Goal: Task Accomplishment & Management: Complete application form

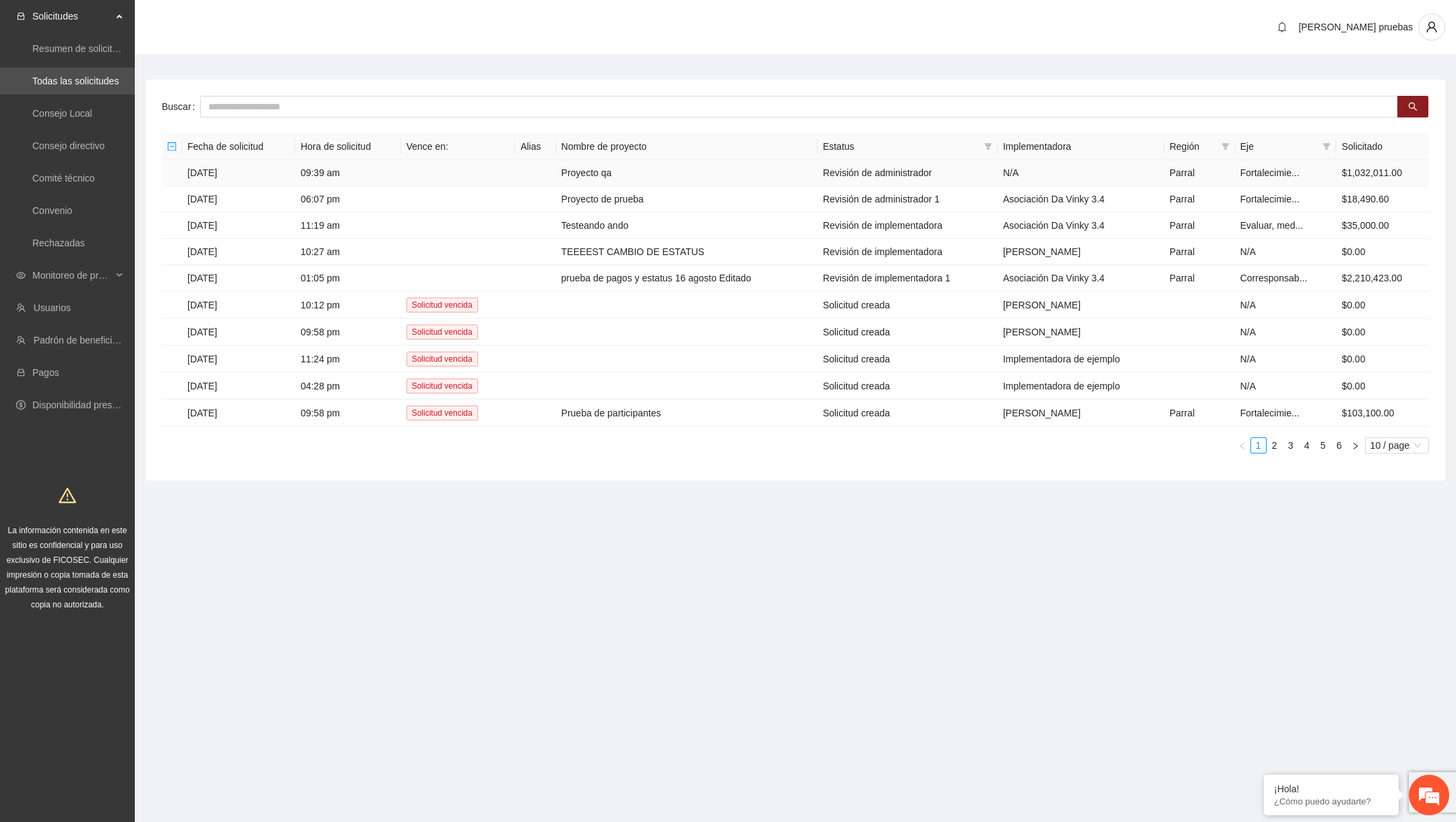
click at [651, 168] on td "Proyecto qa" at bounding box center [687, 173] width 262 height 26
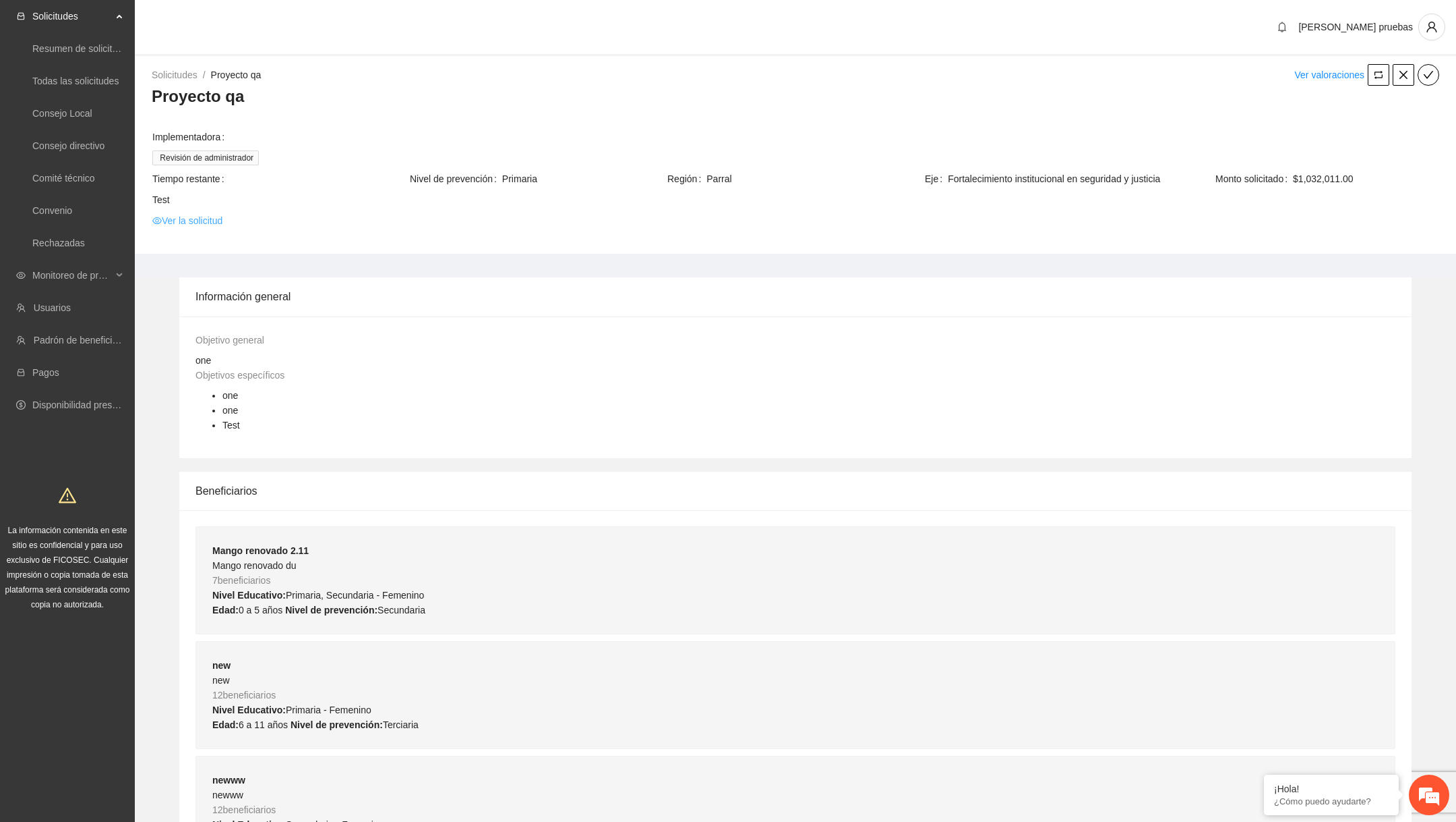
click at [215, 223] on link "Ver la solicitud" at bounding box center [187, 221] width 70 height 14
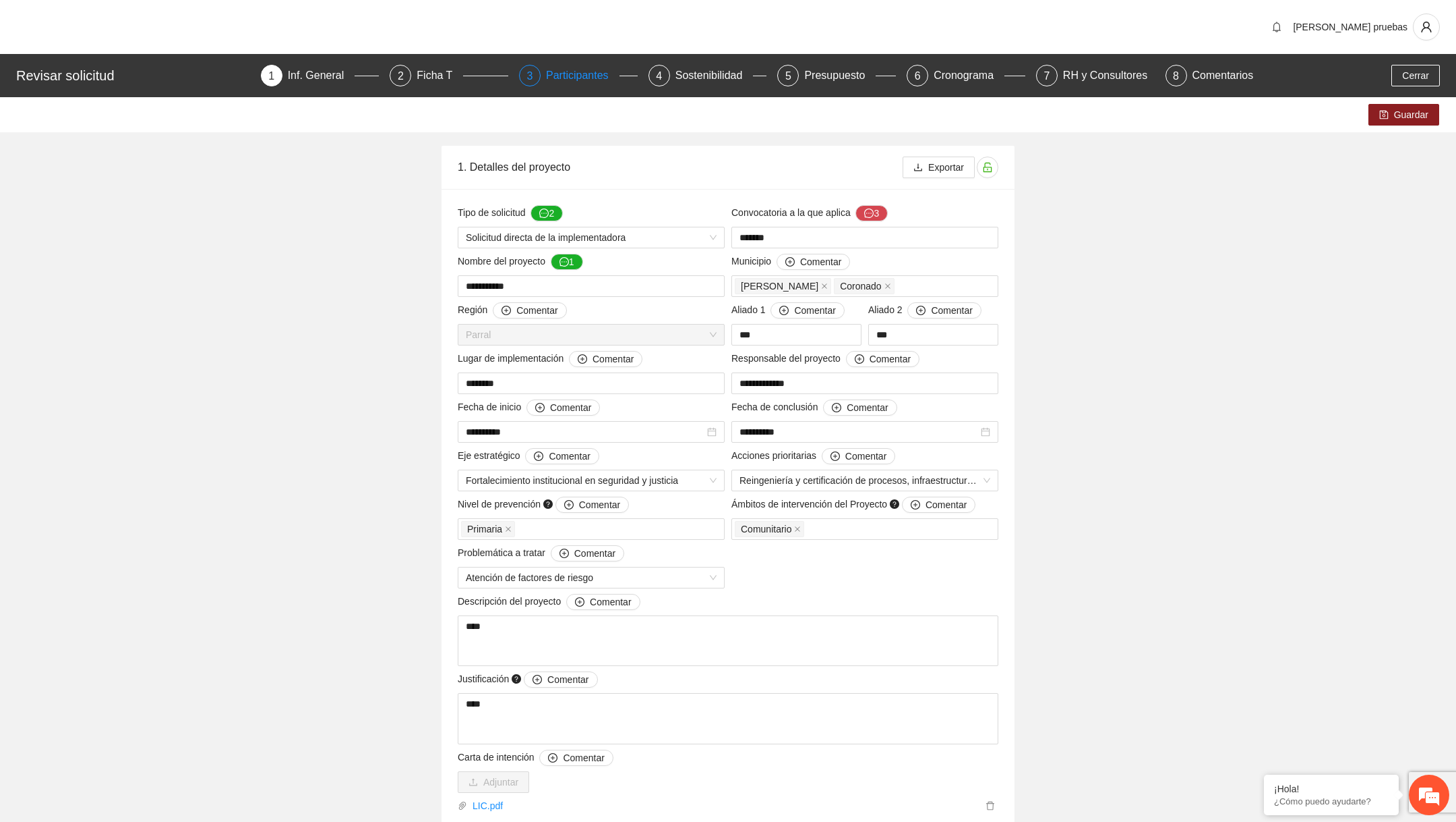
click at [541, 74] on div "3 Participantes" at bounding box center [579, 76] width 119 height 22
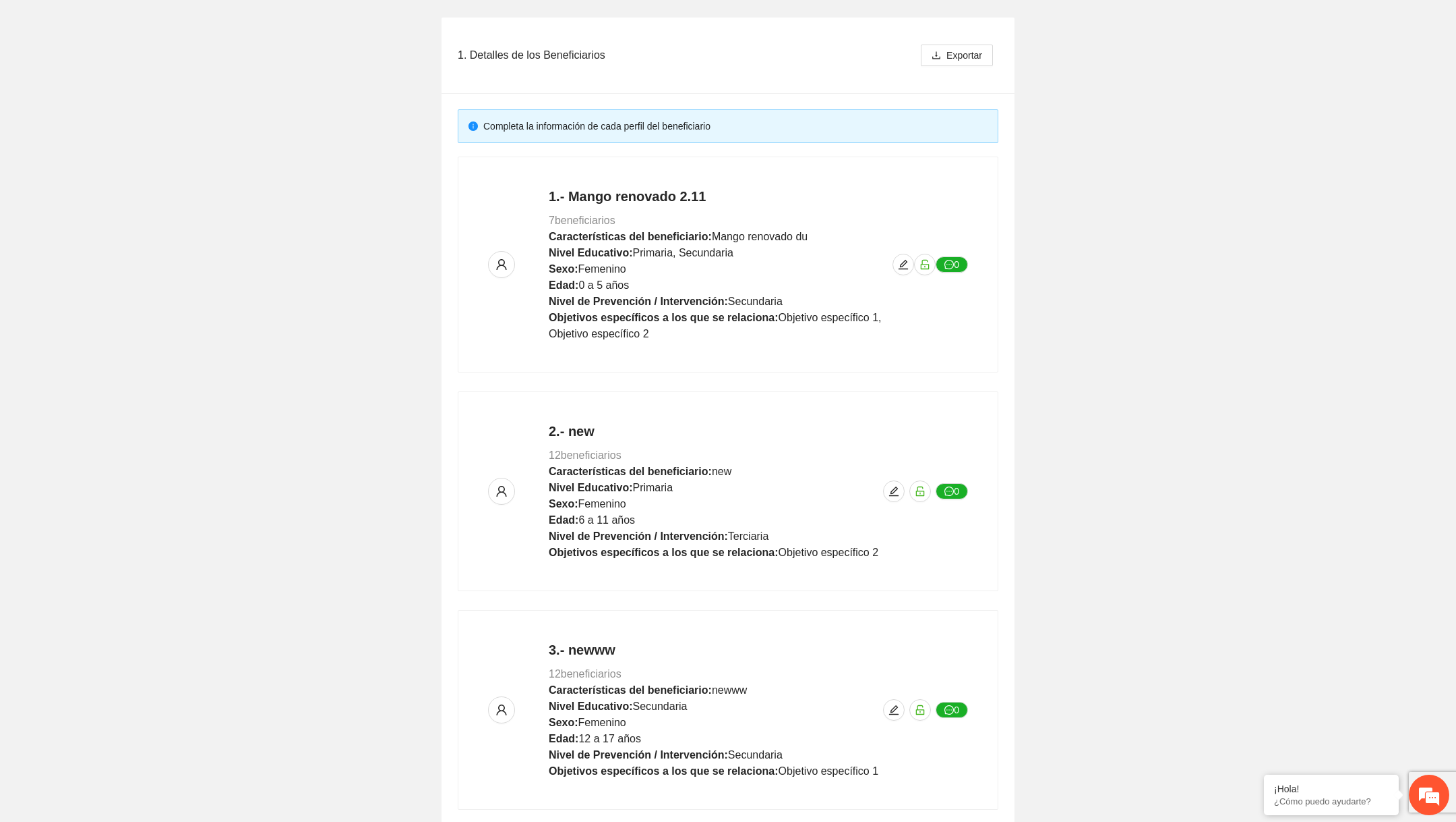
scroll to position [221, 0]
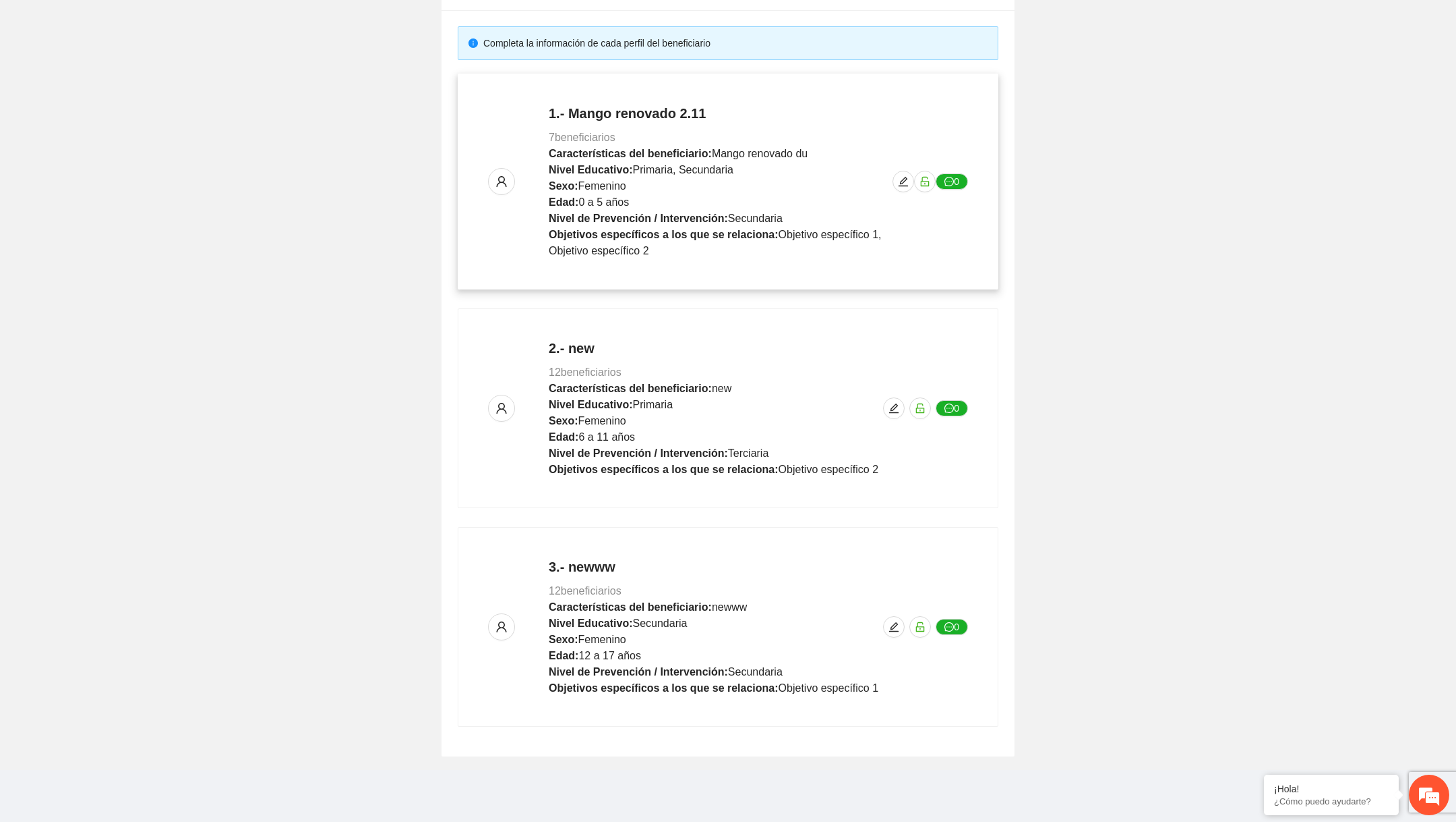
drag, startPoint x: 512, startPoint y: 109, endPoint x: 509, endPoint y: 86, distance: 23.2
click at [509, 87] on div "1.- Mango renovado 2.11 7 beneficiarios Características del beneficiario: Mango…" at bounding box center [727, 181] width 512 height 187
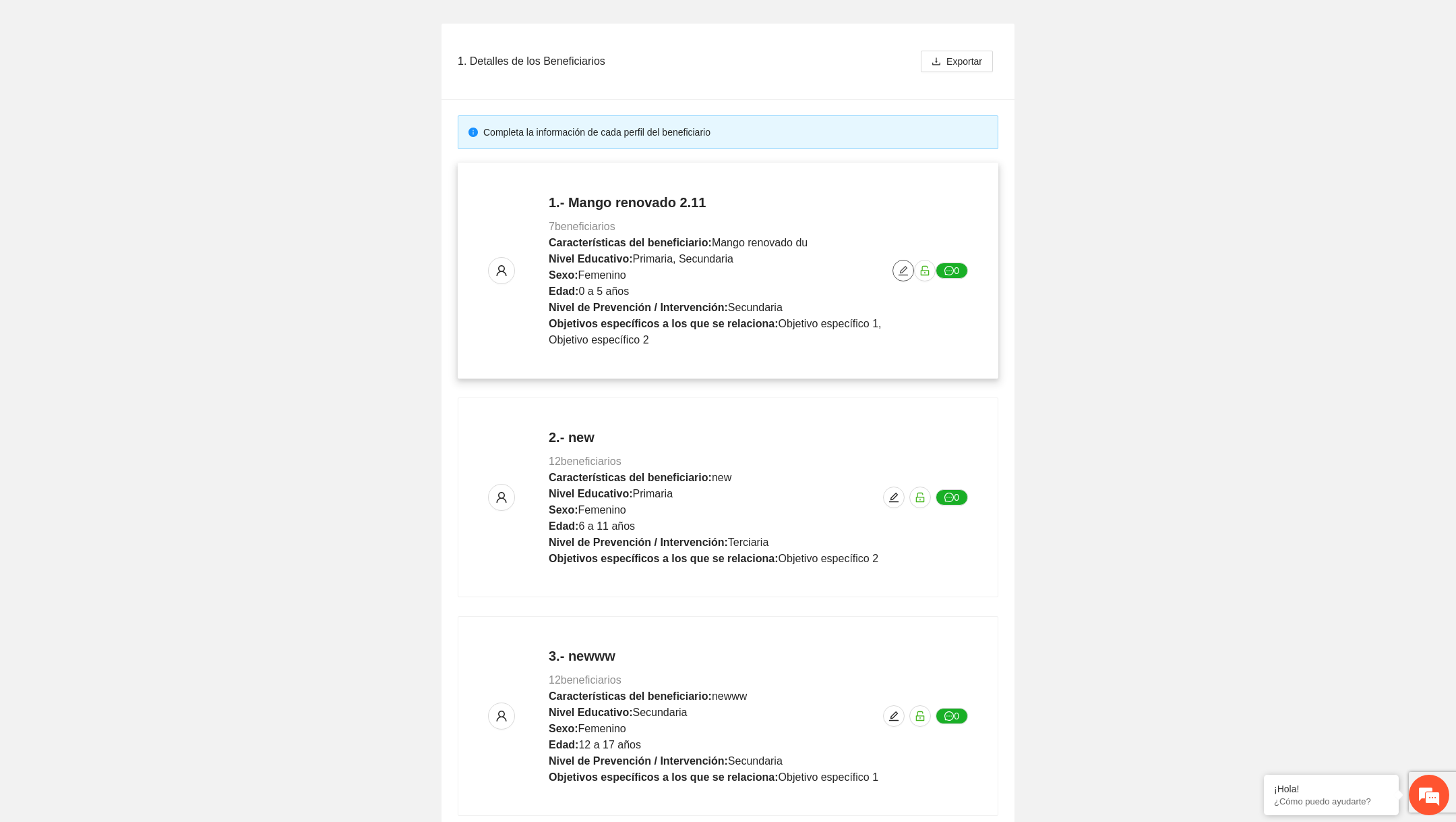
click at [901, 262] on button "button" at bounding box center [903, 270] width 22 height 22
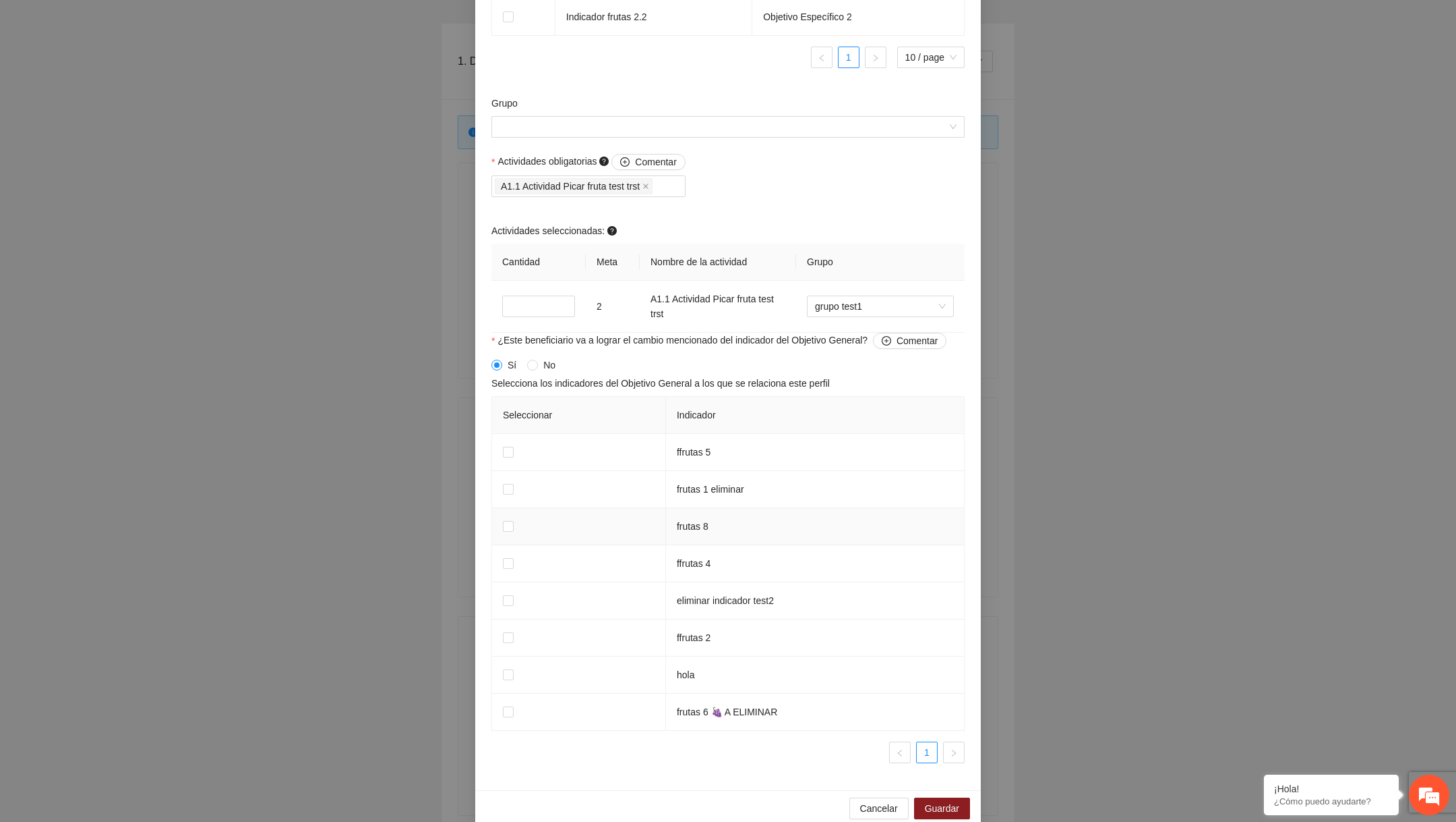
scroll to position [1066, 0]
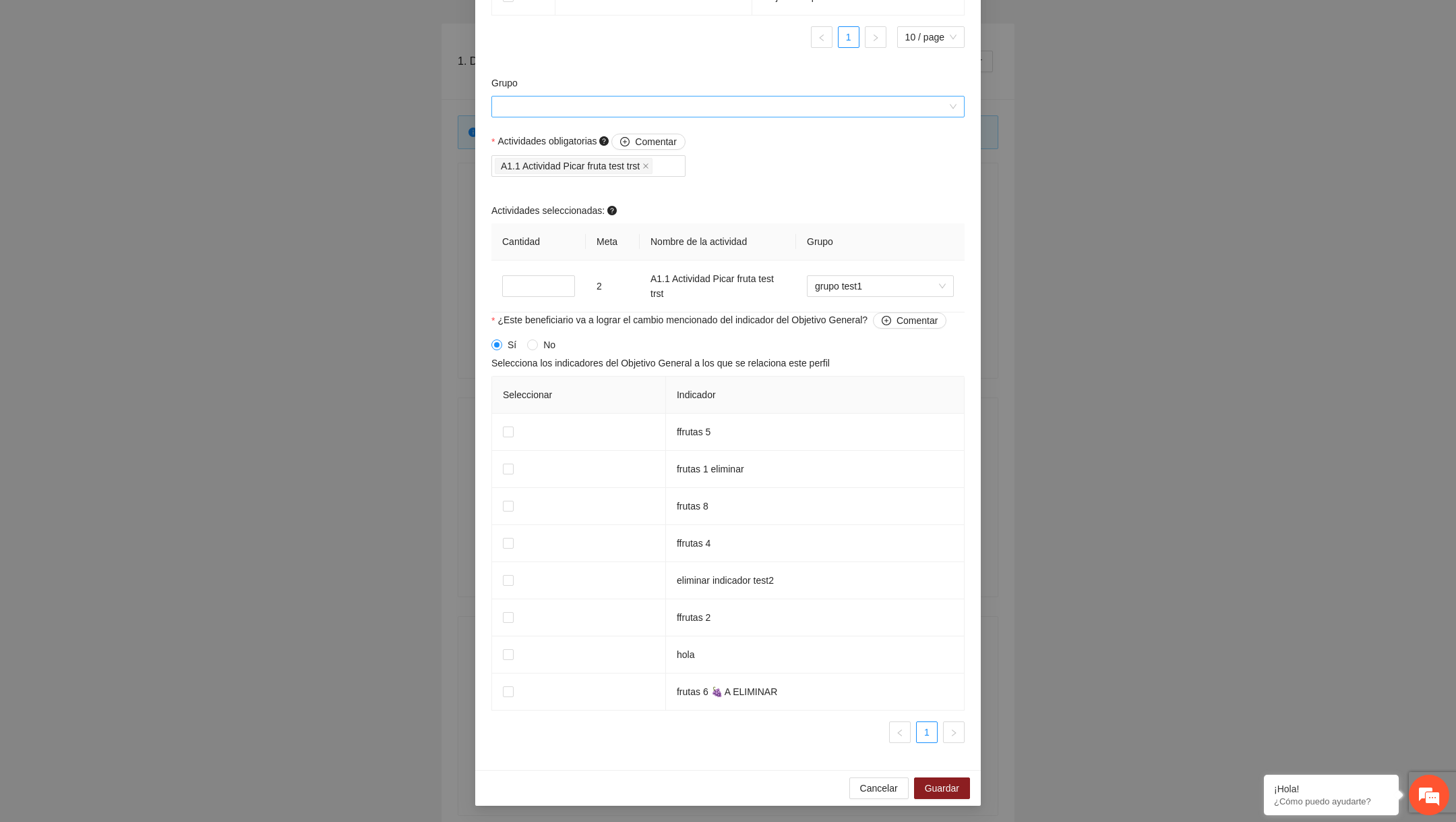
click at [751, 99] on input "Grupo" at bounding box center [723, 106] width 447 height 20
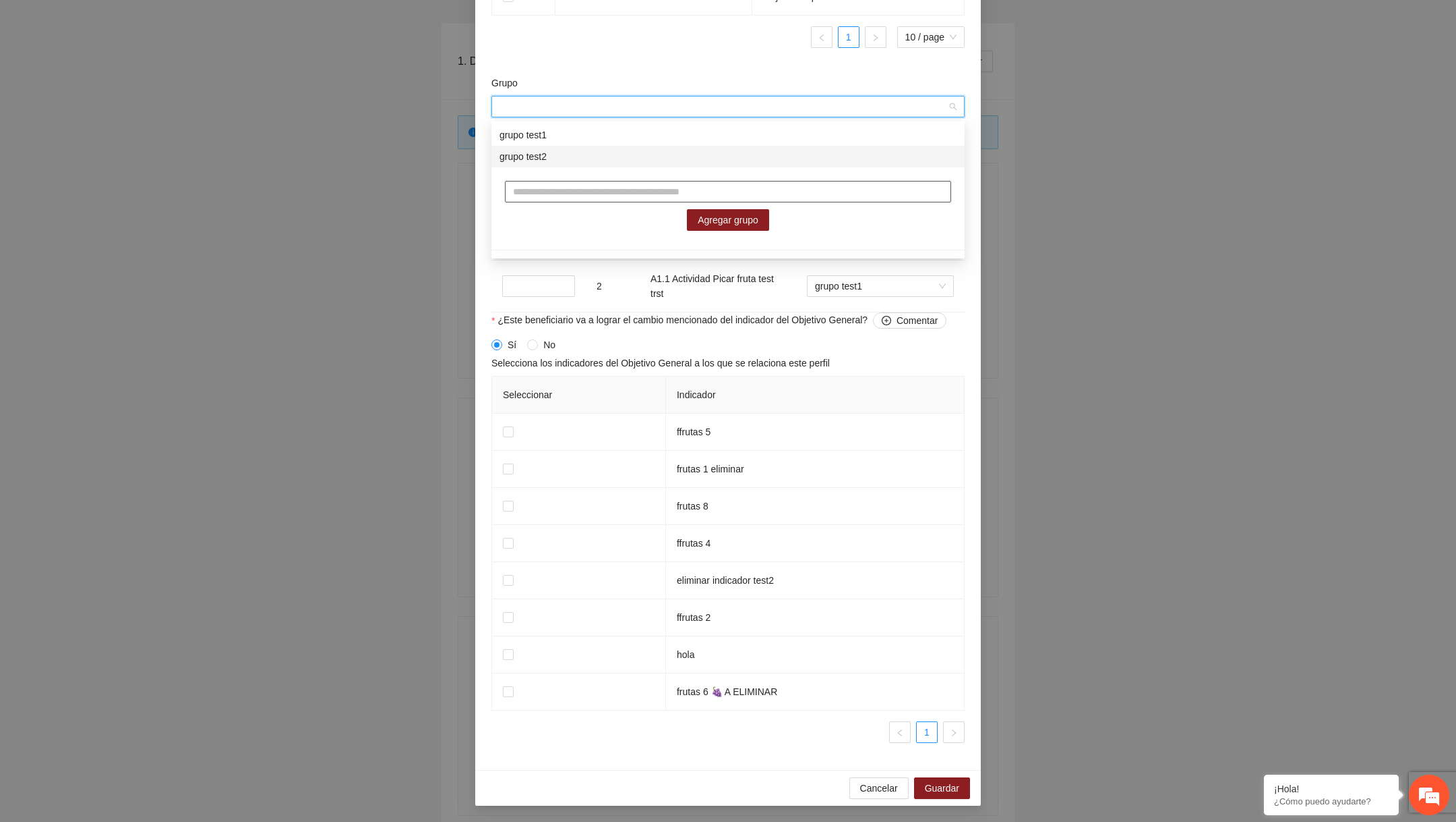
click at [676, 194] on input "text" at bounding box center [728, 192] width 446 height 22
type input "**********"
click at [1054, 358] on div "**********" at bounding box center [728, 411] width 1456 height 822
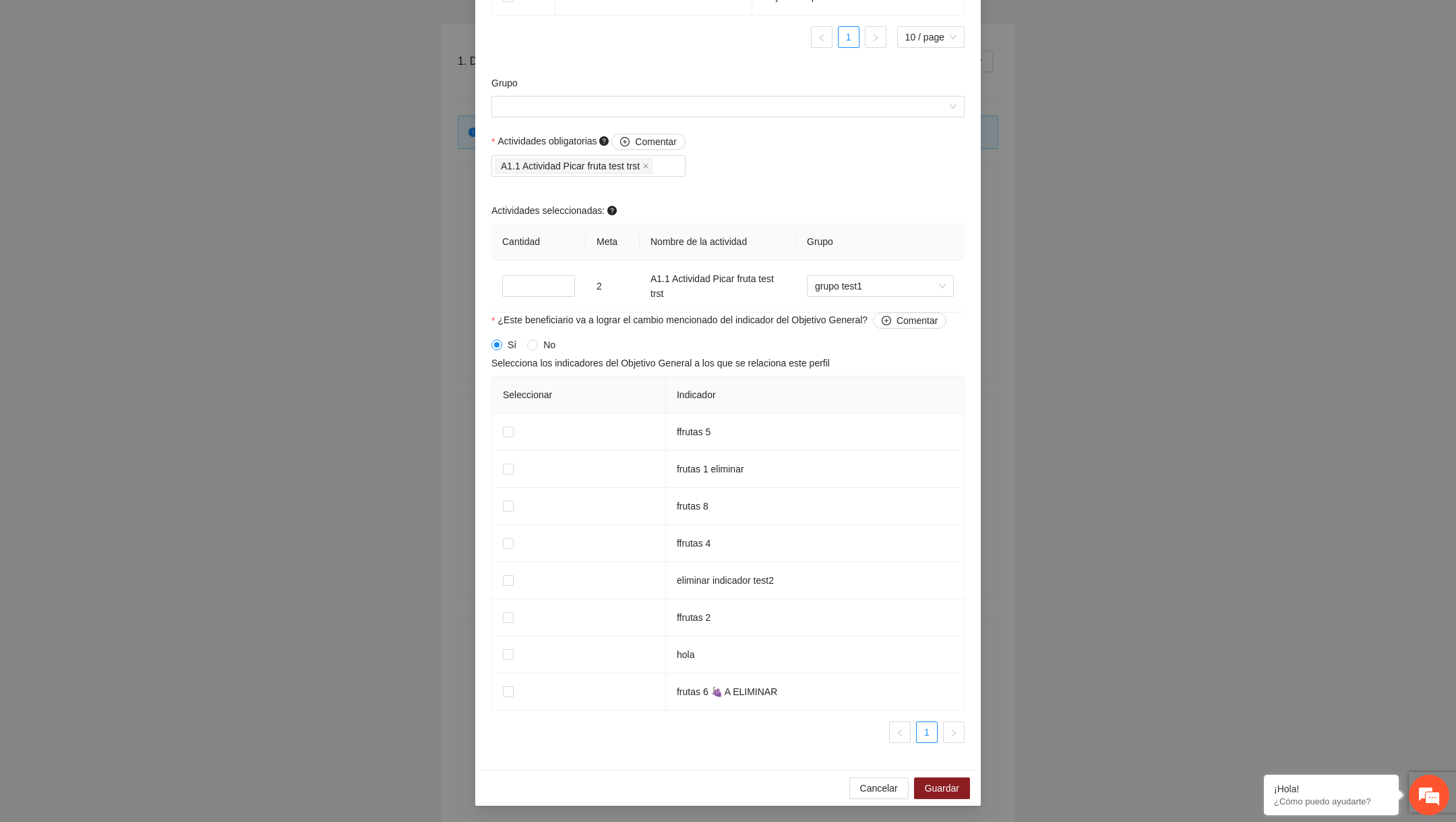
click at [1060, 395] on div "**********" at bounding box center [728, 411] width 1456 height 822
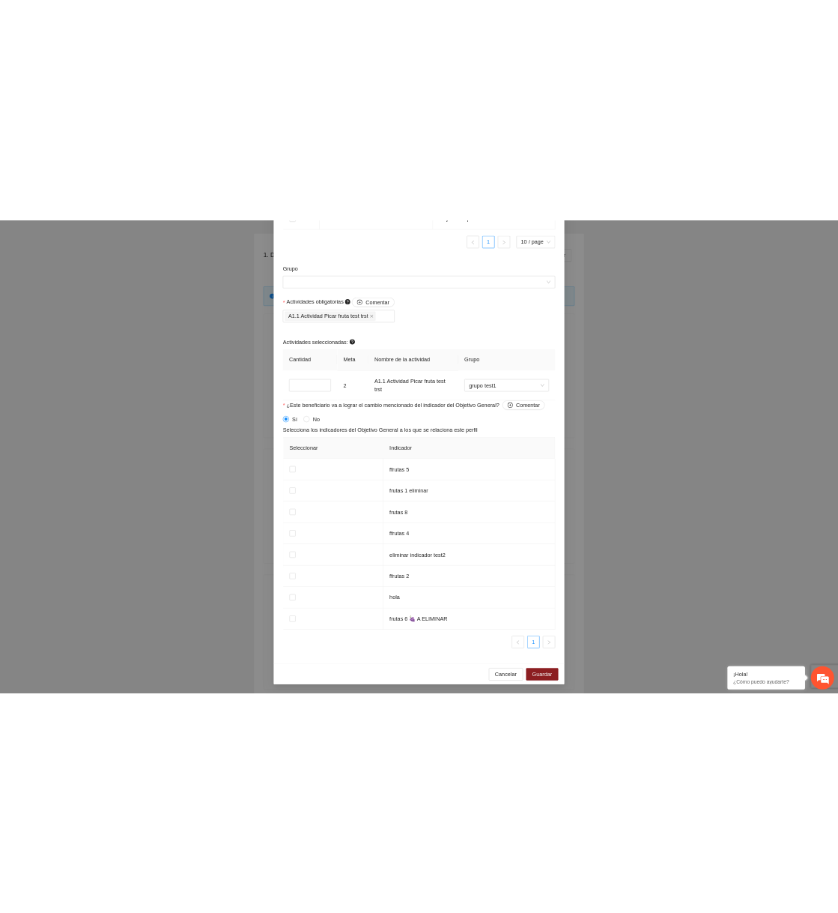
scroll to position [195, 0]
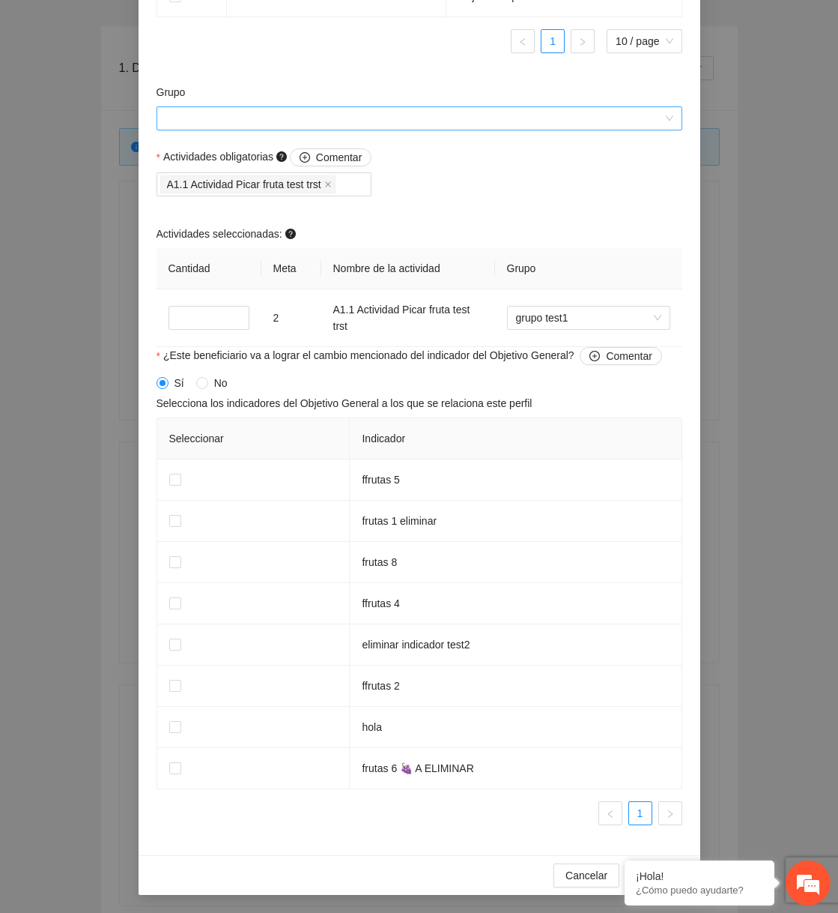
click at [507, 122] on input "Grupo" at bounding box center [414, 118] width 497 height 22
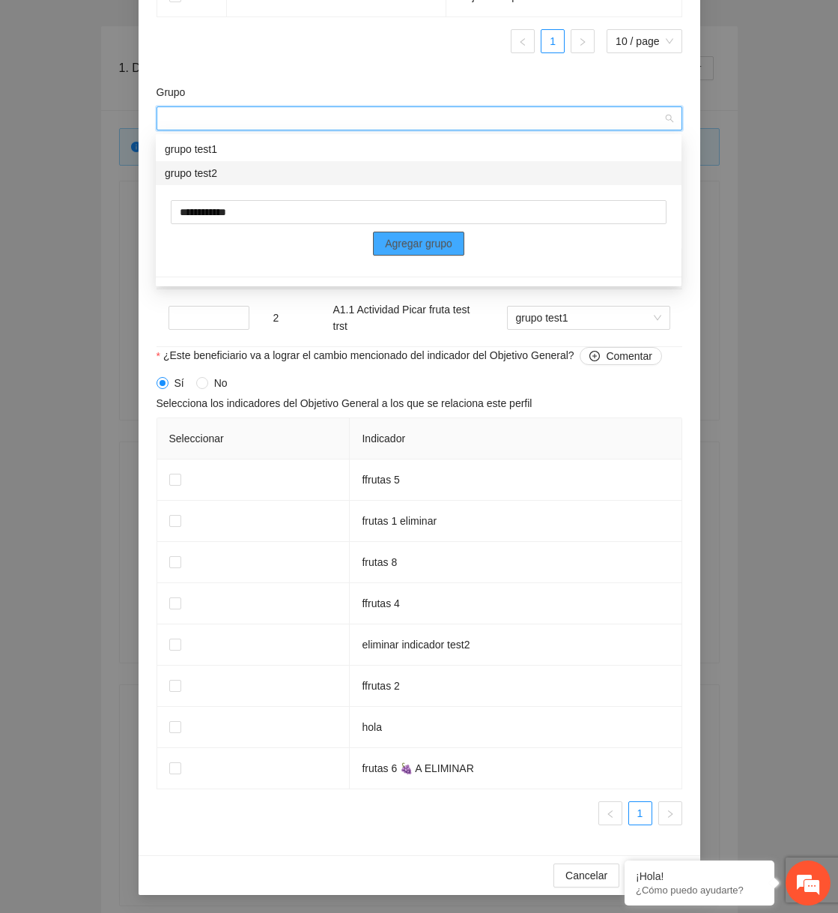
click at [387, 235] on span "Agregar grupo" at bounding box center [418, 243] width 67 height 16
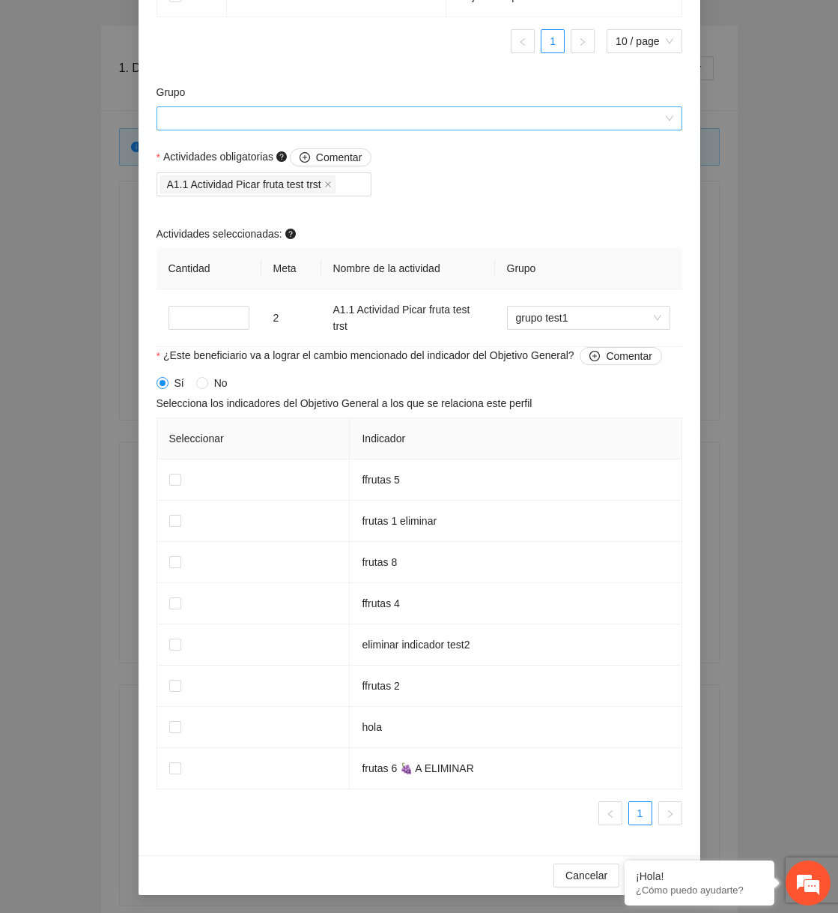
click at [402, 123] on input "Grupo" at bounding box center [414, 118] width 497 height 22
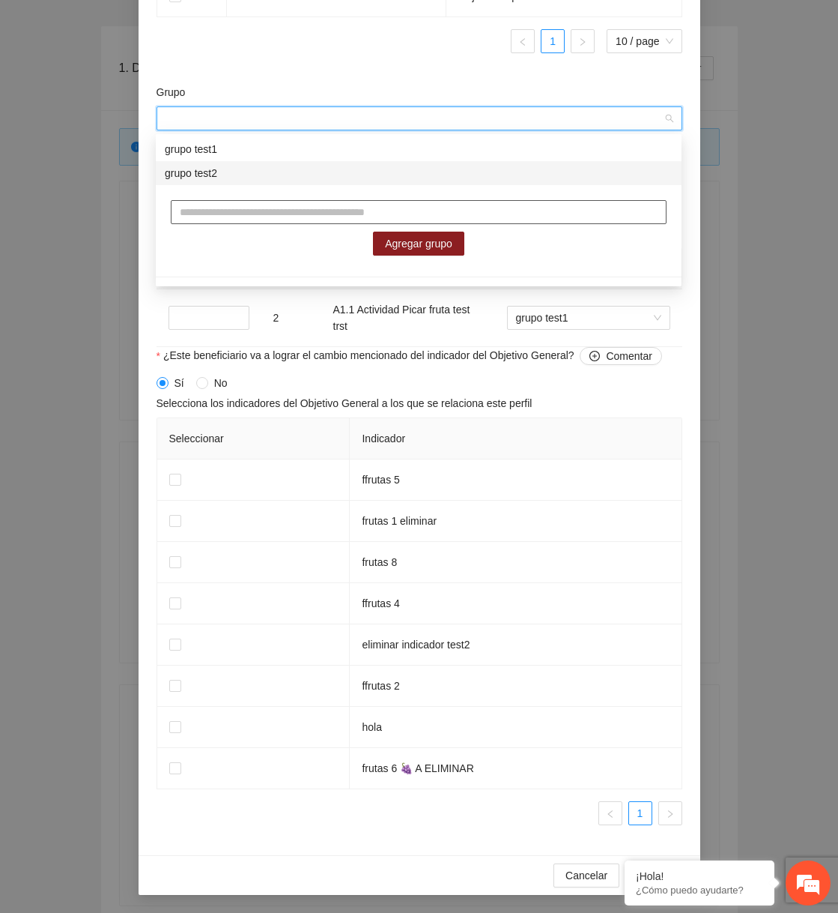
click at [378, 209] on input "text" at bounding box center [419, 212] width 496 height 24
type input "**********"
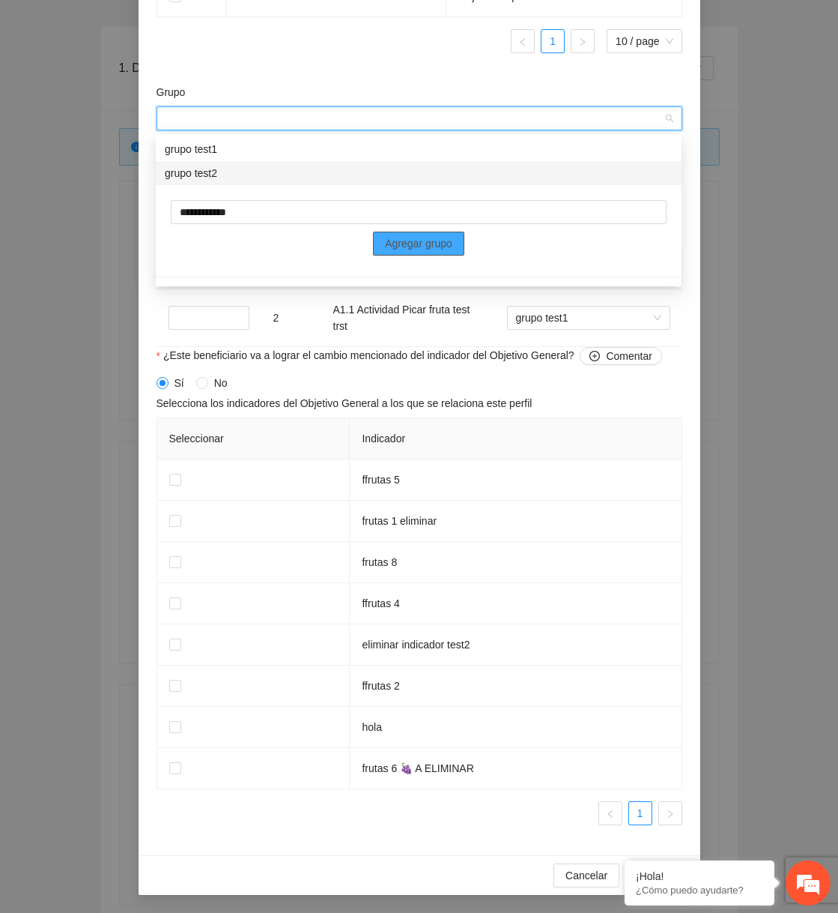
click at [430, 252] on button "Agregar grupo" at bounding box center [418, 244] width 91 height 24
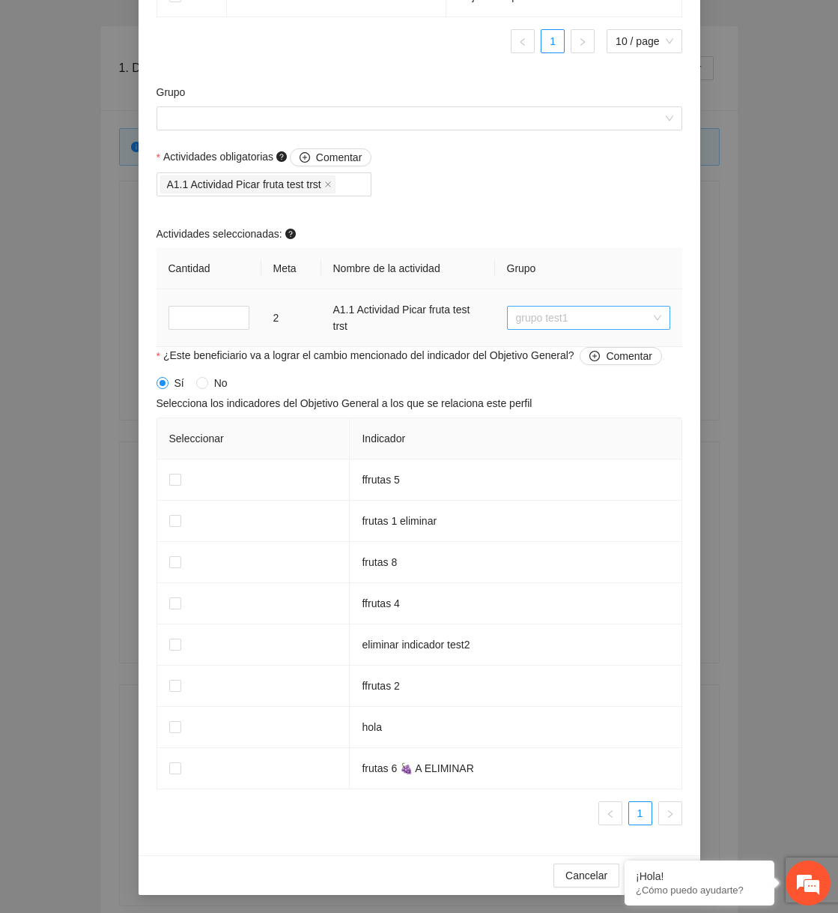
click at [588, 315] on span "grupo test1" at bounding box center [588, 317] width 145 height 22
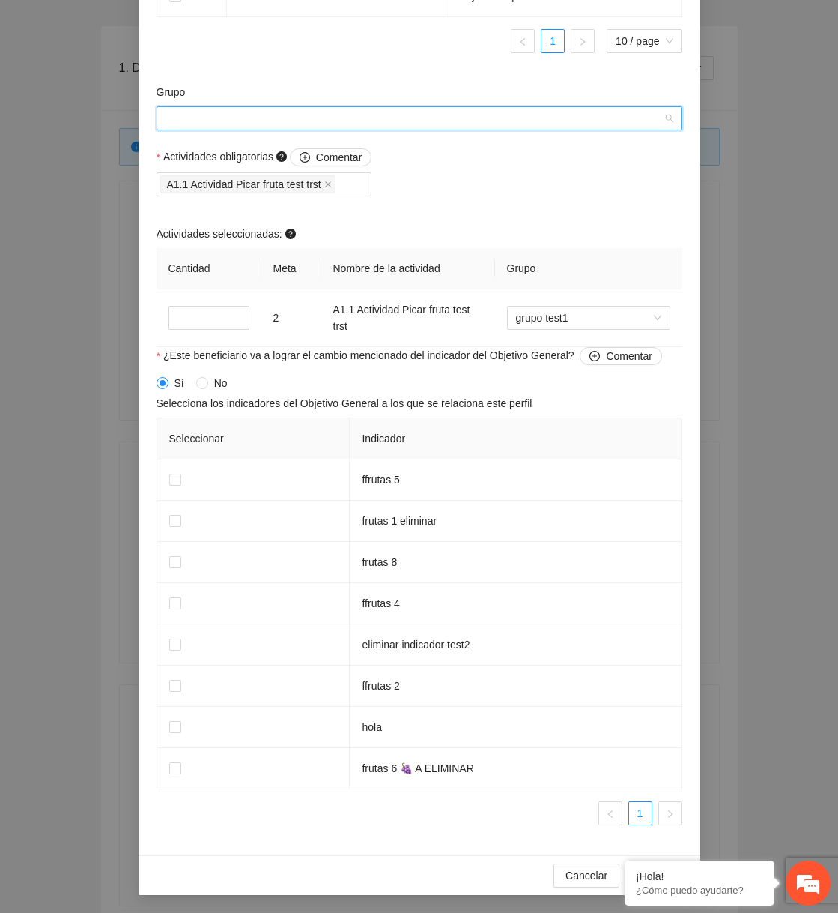
click at [447, 124] on input "Grupo" at bounding box center [414, 118] width 497 height 22
click at [489, 121] on input "Grupo" at bounding box center [414, 118] width 497 height 22
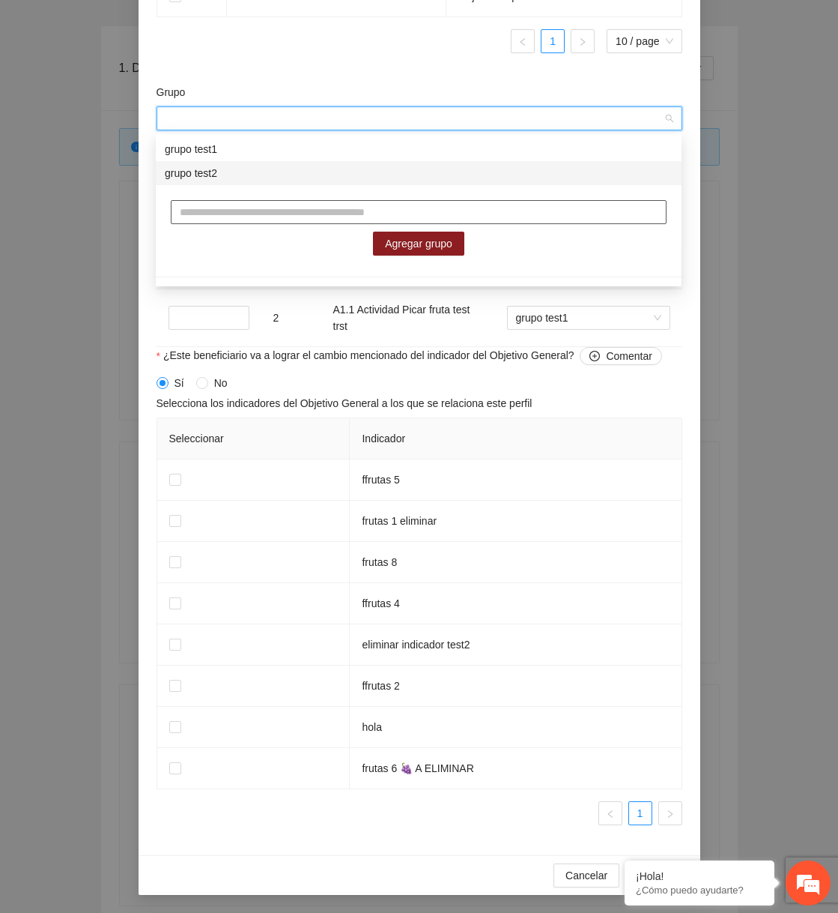
click at [429, 210] on input "text" at bounding box center [419, 212] width 496 height 24
type input "*******"
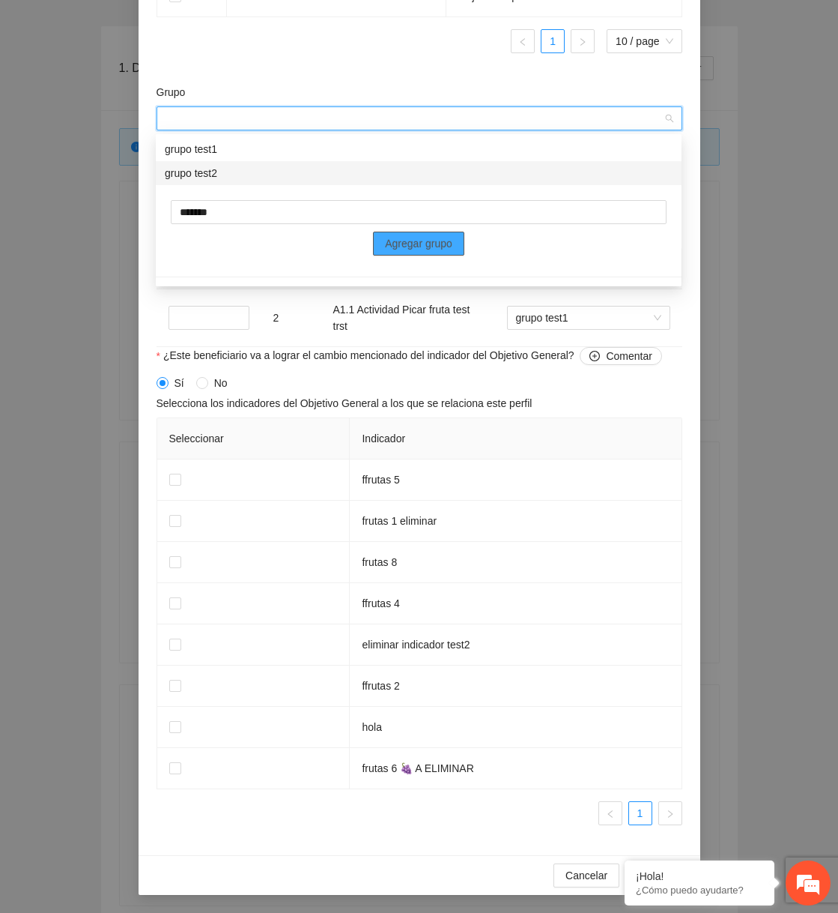
click at [444, 243] on span "Agregar grupo" at bounding box center [418, 243] width 67 height 16
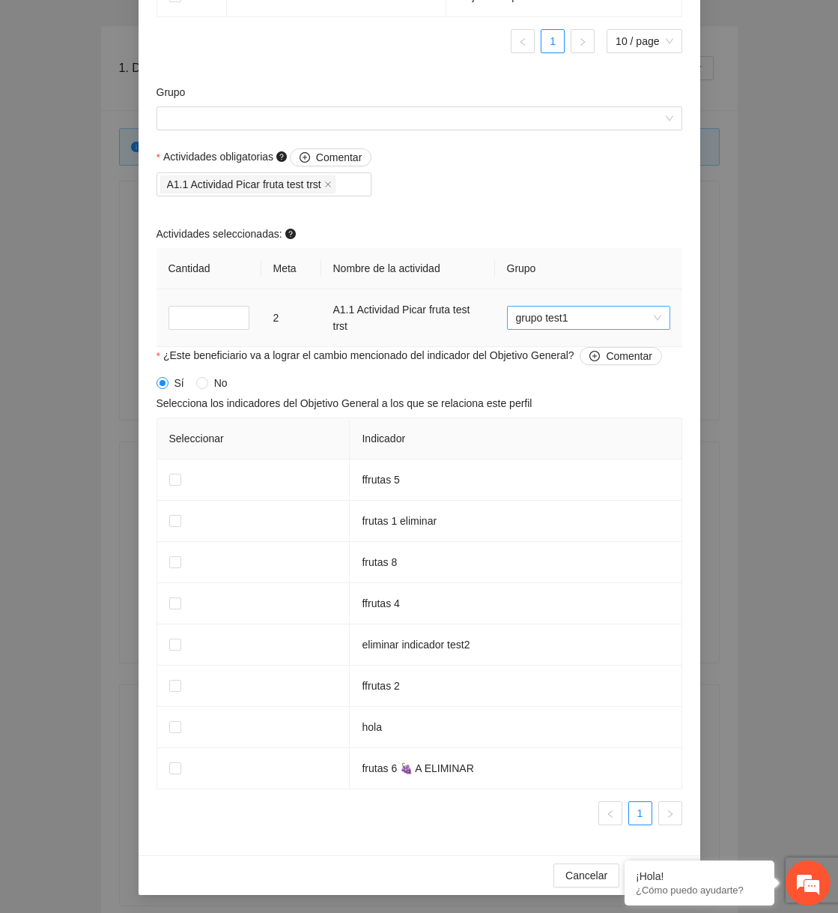
click at [602, 322] on span "grupo test1" at bounding box center [588, 317] width 145 height 22
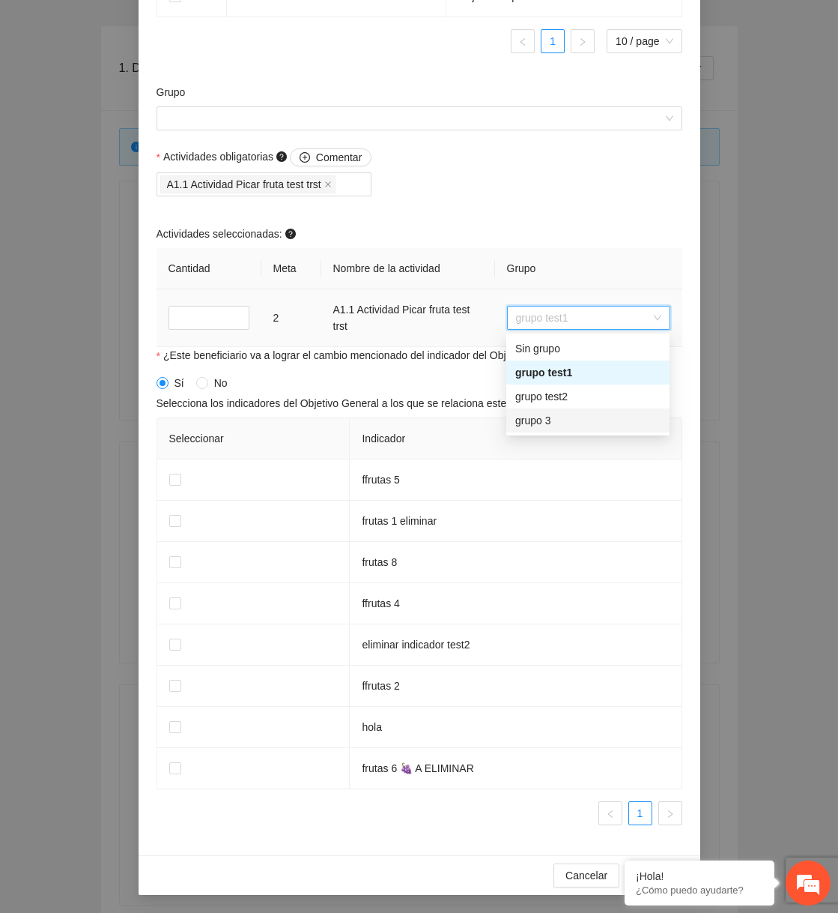
click at [556, 420] on div "grupo 3" at bounding box center [587, 420] width 145 height 16
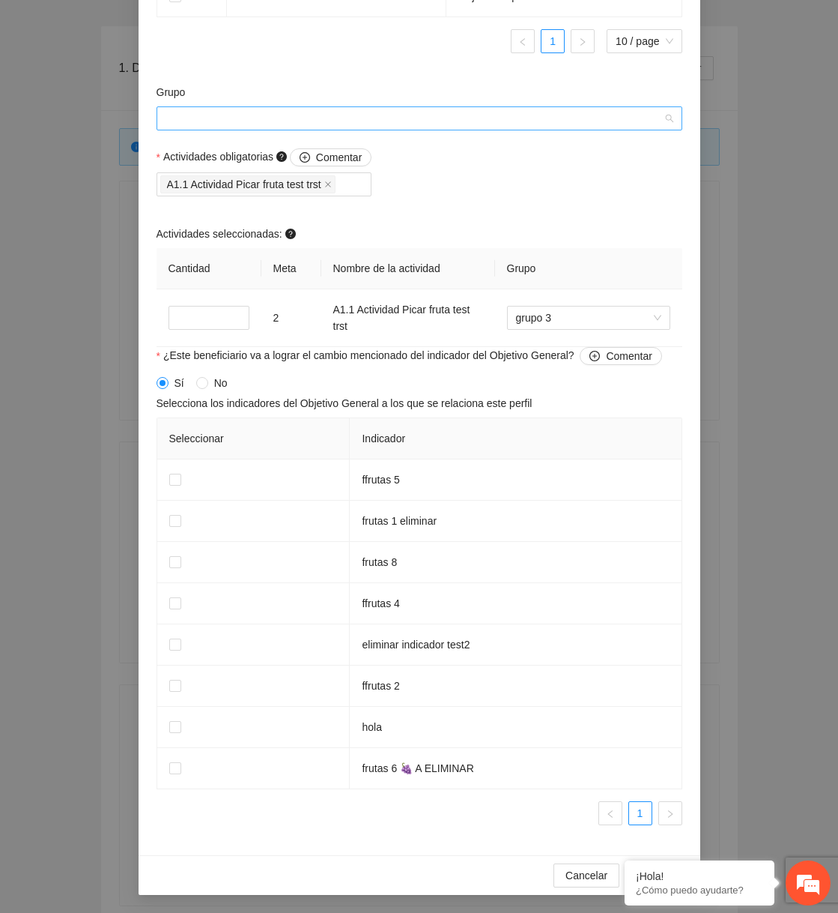
click at [412, 124] on input "Grupo" at bounding box center [414, 118] width 497 height 22
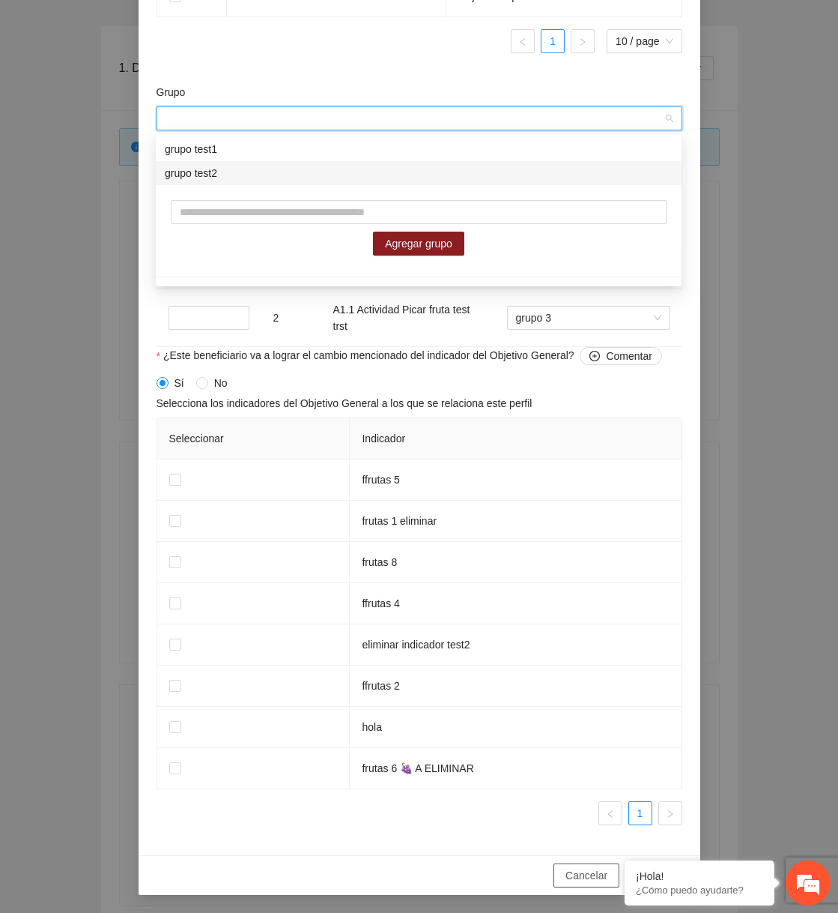
click at [588, 879] on span "Cancelar" at bounding box center [587, 875] width 42 height 16
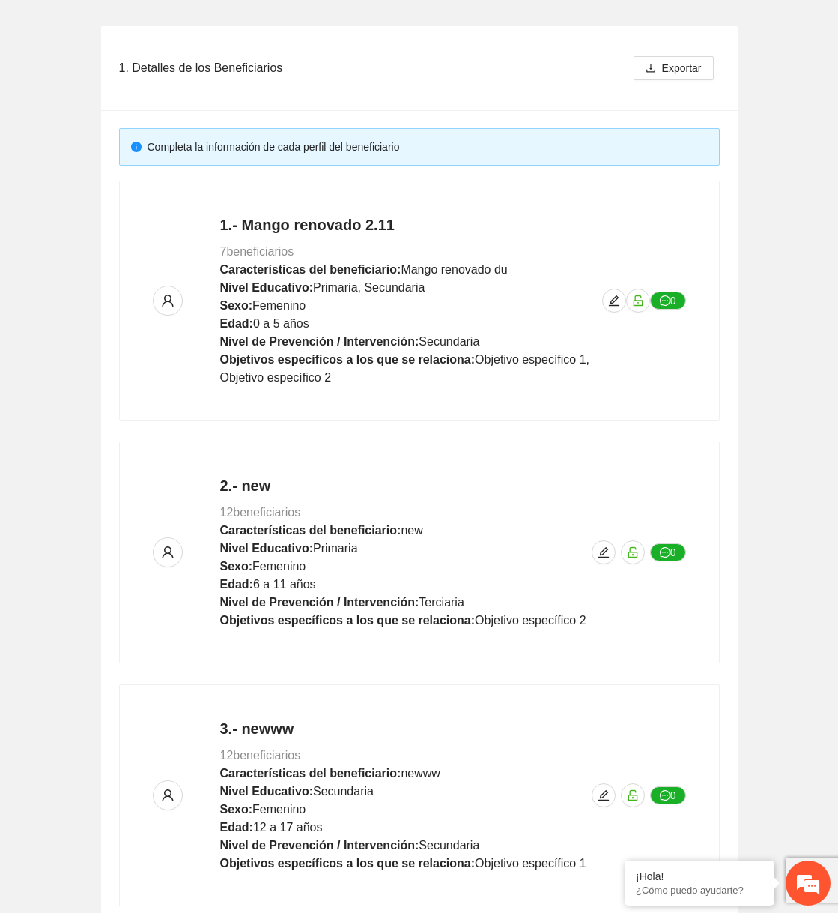
scroll to position [836, 0]
click at [617, 294] on icon "edit" at bounding box center [614, 300] width 12 height 12
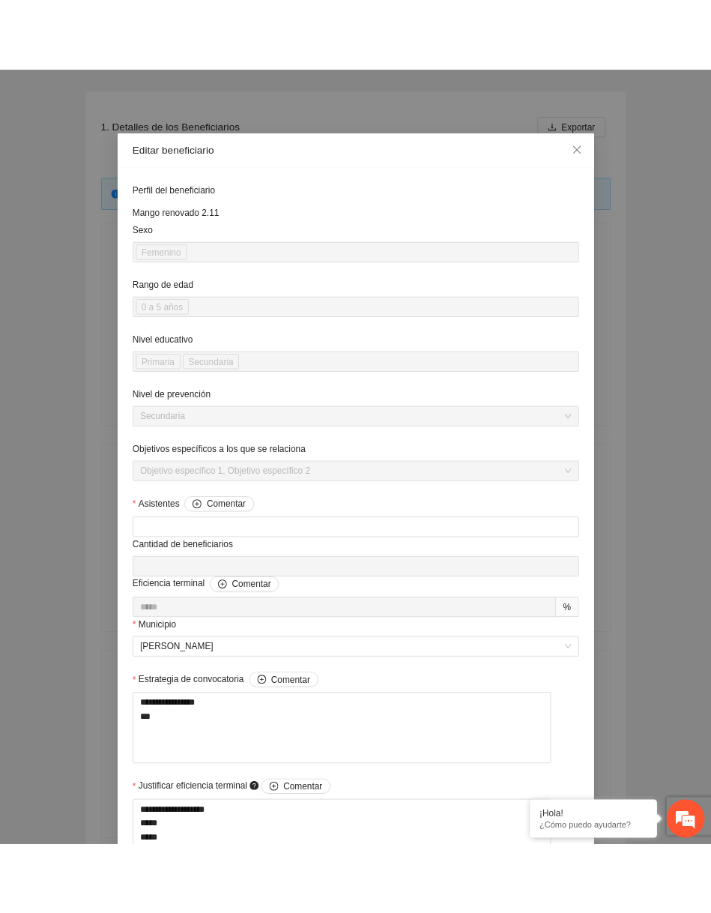
scroll to position [937, 0]
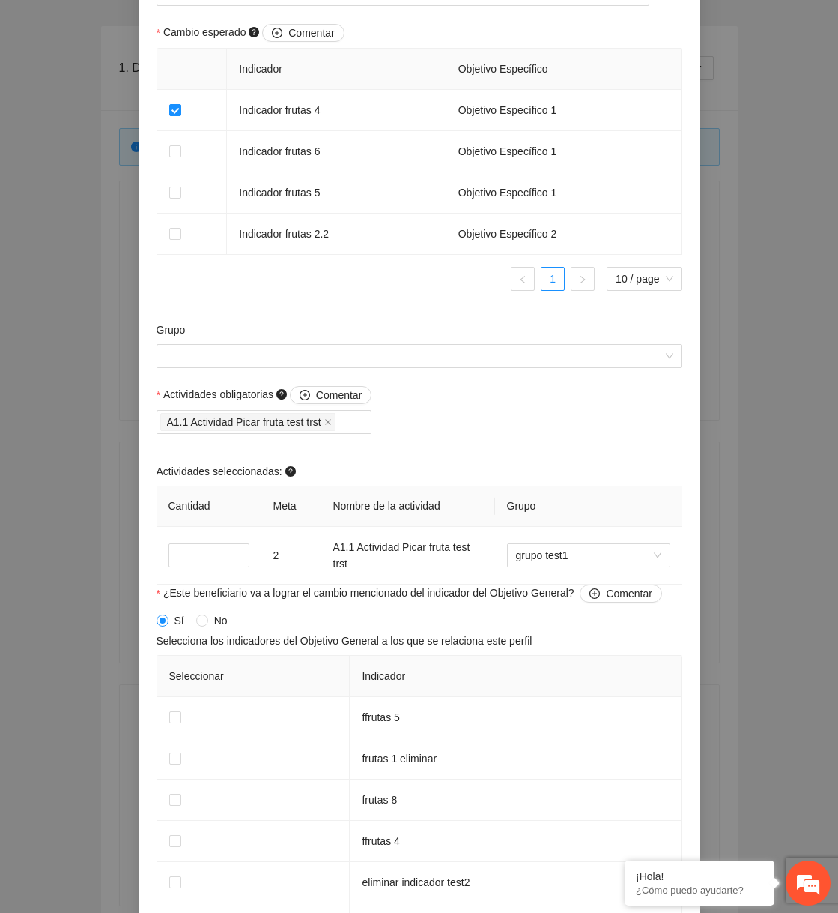
click at [463, 337] on div "Grupo" at bounding box center [420, 332] width 526 height 22
click at [461, 342] on div "Grupo" at bounding box center [420, 332] width 526 height 22
click at [457, 344] on div "Grupo" at bounding box center [420, 332] width 526 height 22
click at [446, 361] on input "Grupo" at bounding box center [414, 356] width 497 height 22
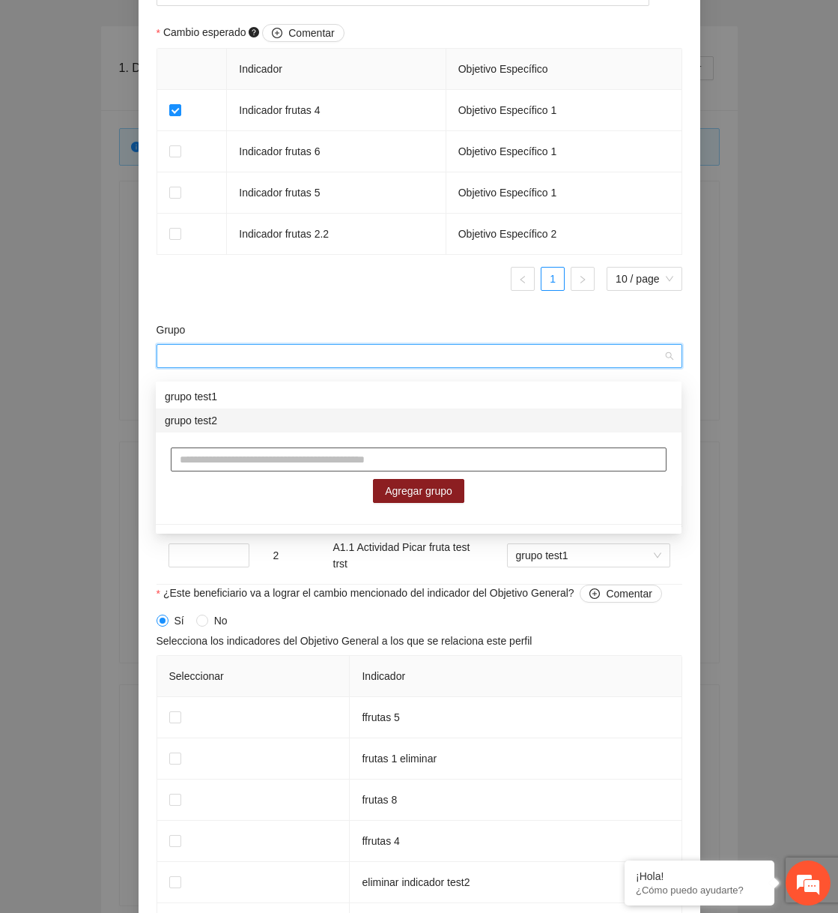
click at [357, 468] on input "text" at bounding box center [419, 459] width 496 height 24
type input "**********"
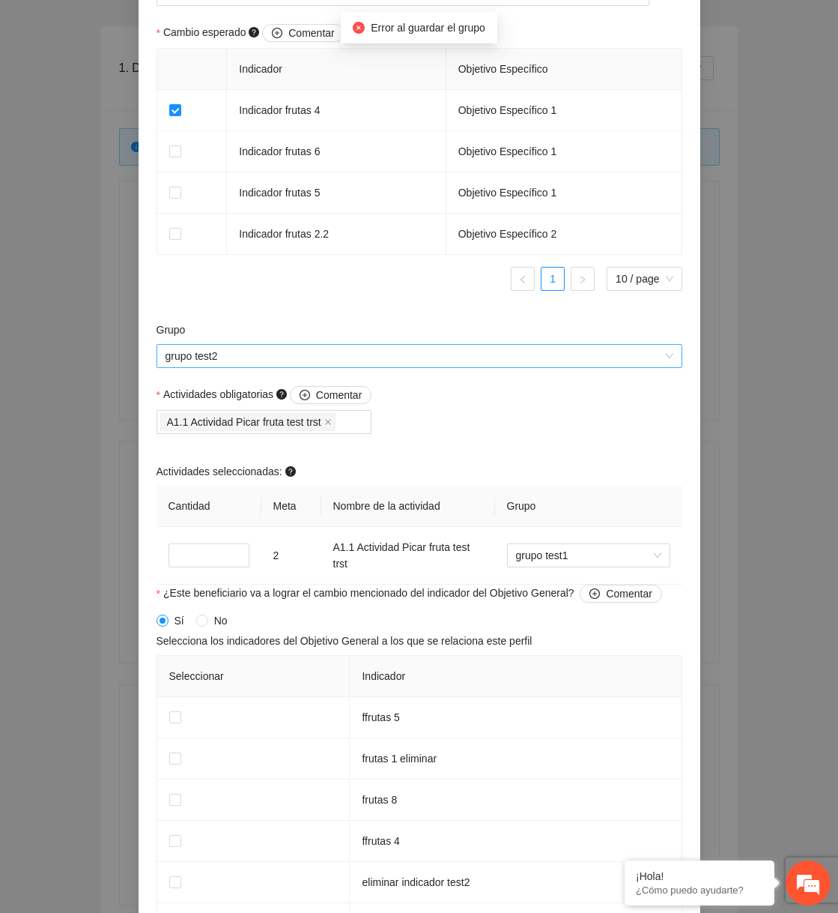
click at [438, 365] on span "grupo test2" at bounding box center [420, 356] width 508 height 22
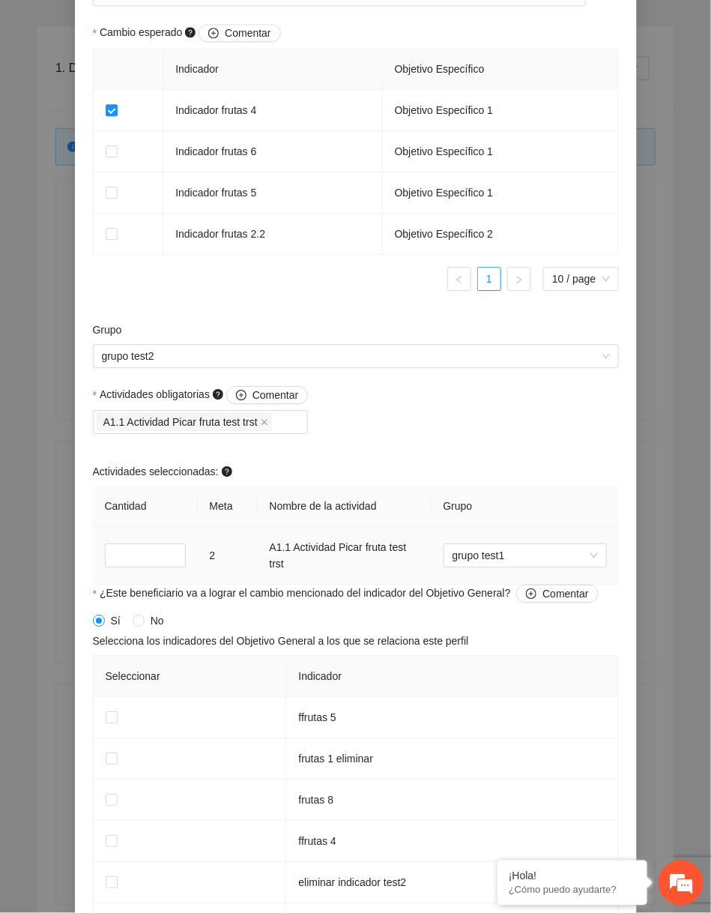
scroll to position [1184, 0]
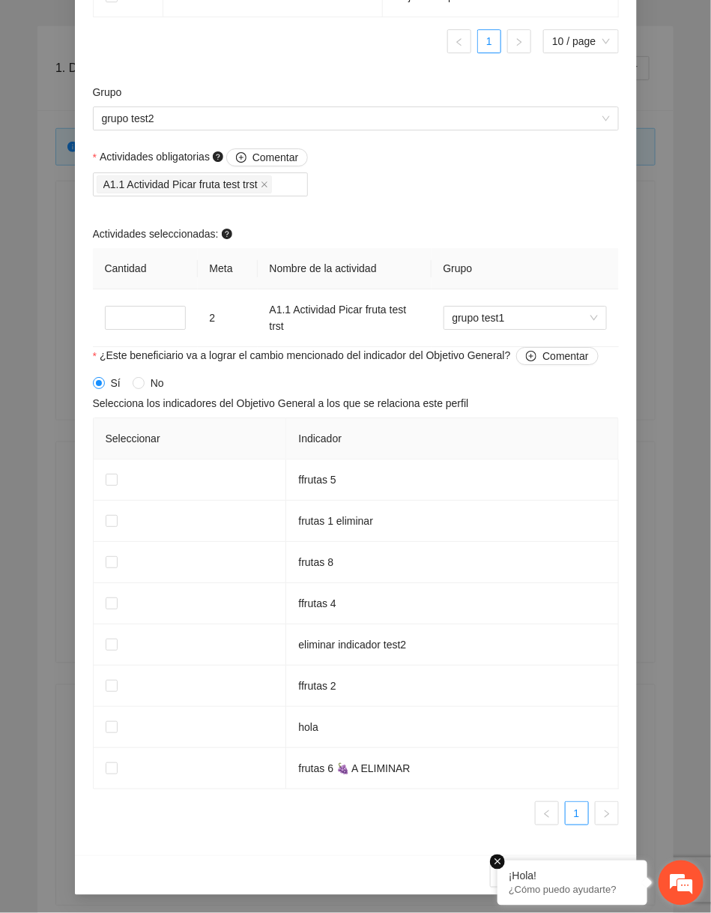
click at [499, 860] on em at bounding box center [497, 861] width 15 height 15
click at [509, 876] on span "Cancelar" at bounding box center [523, 875] width 42 height 16
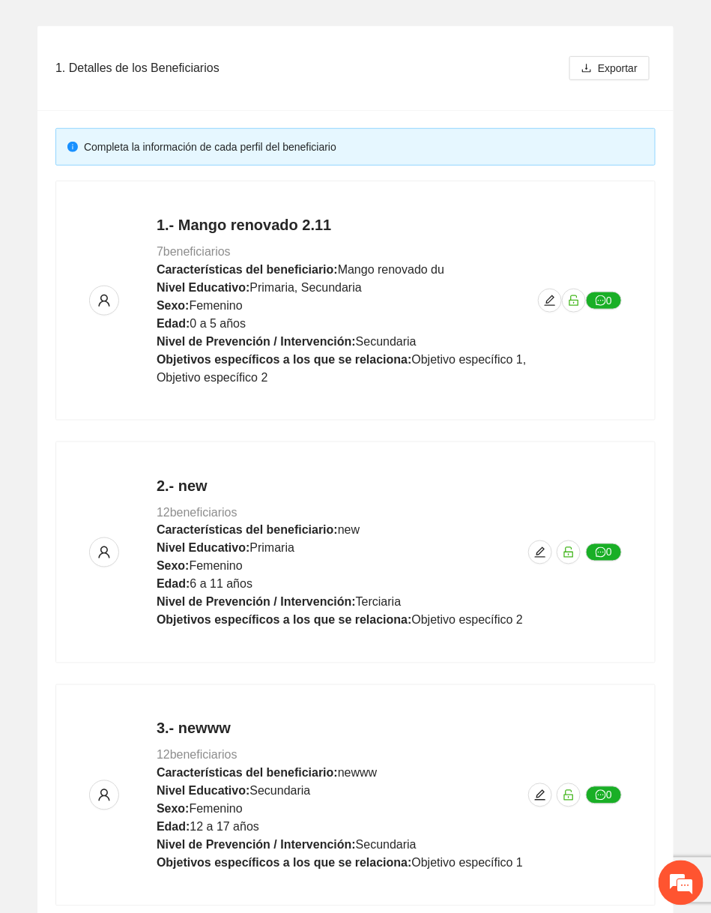
scroll to position [836, 0]
click at [548, 308] on button "button" at bounding box center [550, 300] width 24 height 24
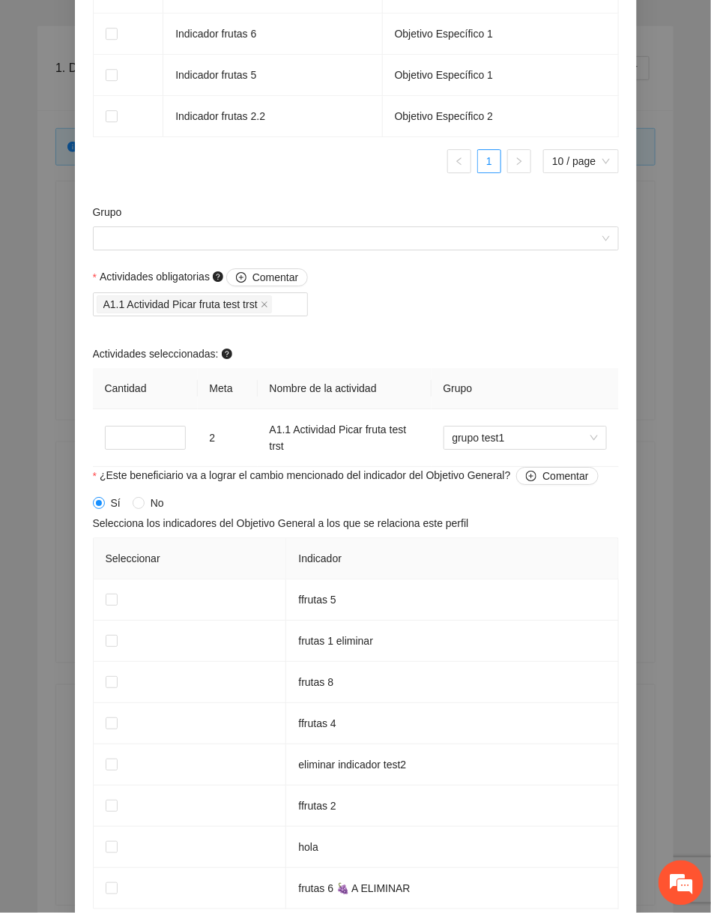
scroll to position [1184, 0]
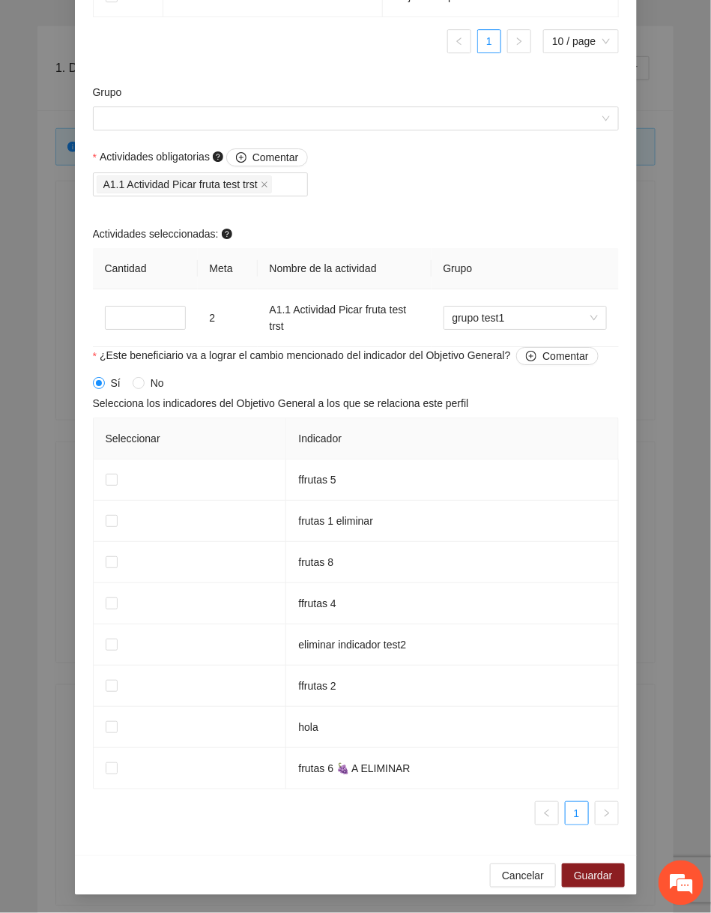
click at [455, 105] on div "Grupo" at bounding box center [356, 95] width 526 height 22
click at [445, 114] on input "Grupo" at bounding box center [350, 118] width 497 height 22
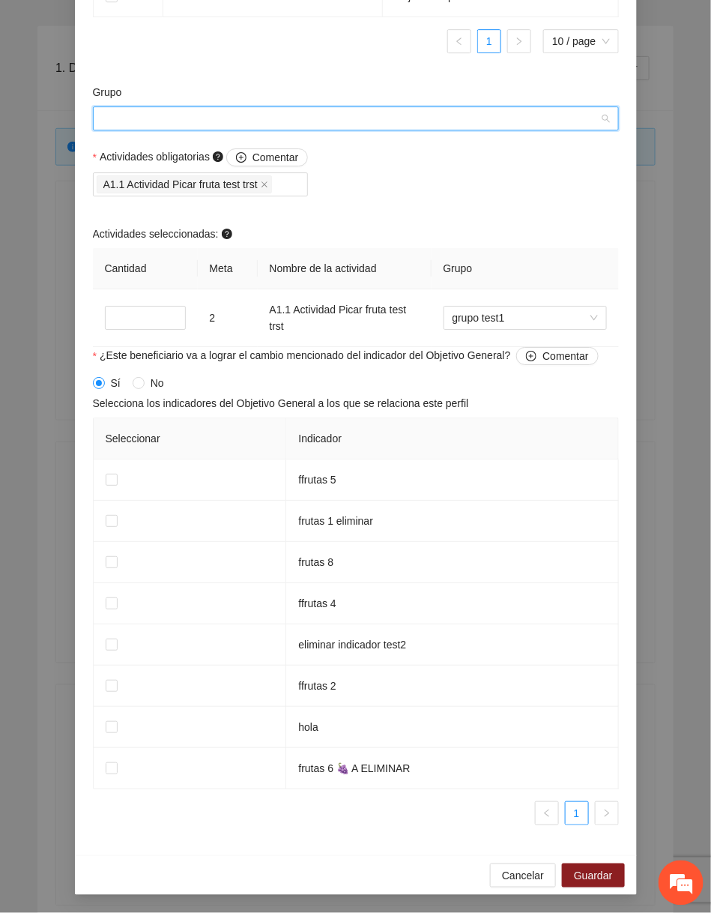
click at [395, 130] on div at bounding box center [356, 118] width 526 height 24
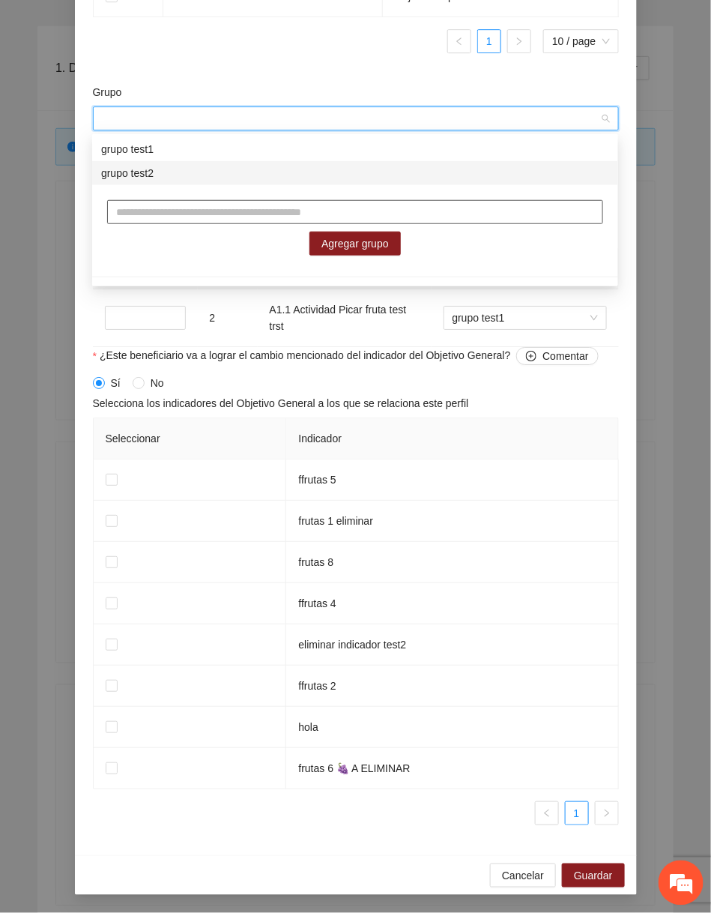
click at [384, 215] on input "text" at bounding box center [355, 212] width 496 height 24
type input "**********"
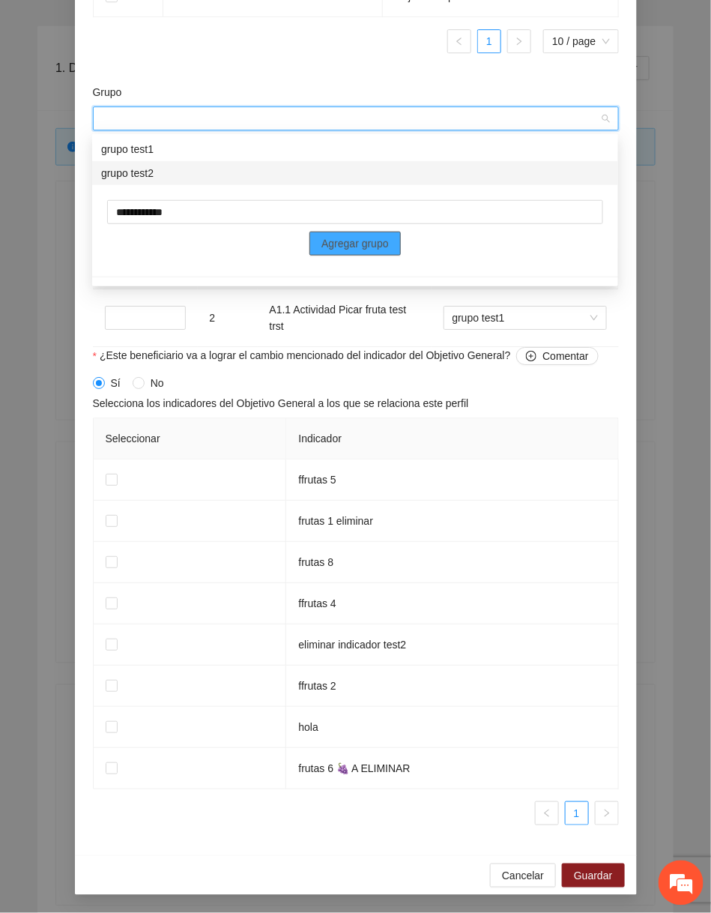
click at [396, 235] on button "Agregar grupo" at bounding box center [354, 244] width 91 height 24
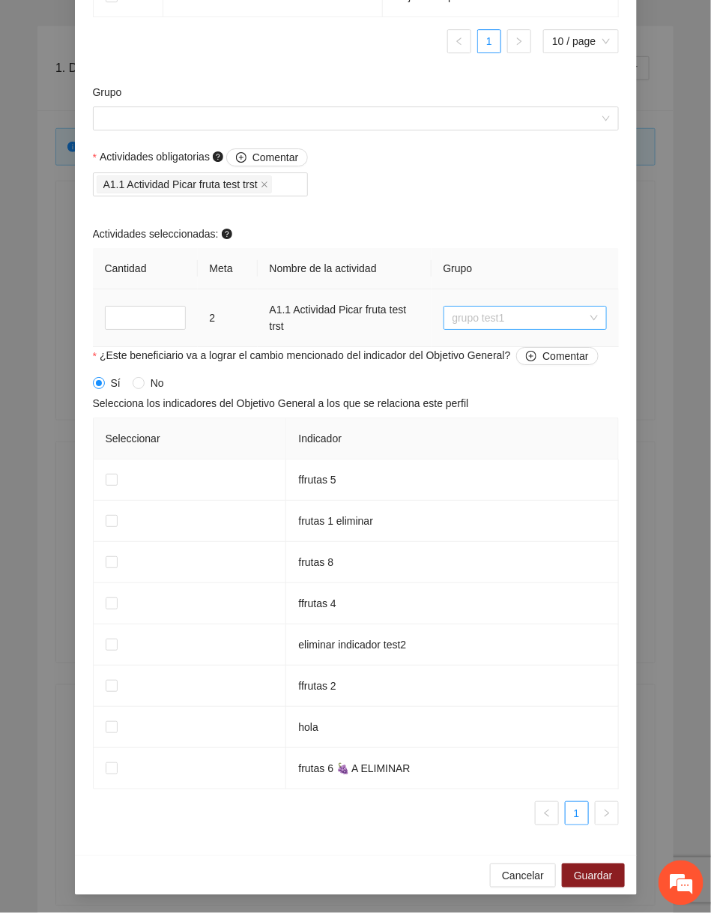
click at [525, 315] on span "grupo test1" at bounding box center [525, 317] width 145 height 22
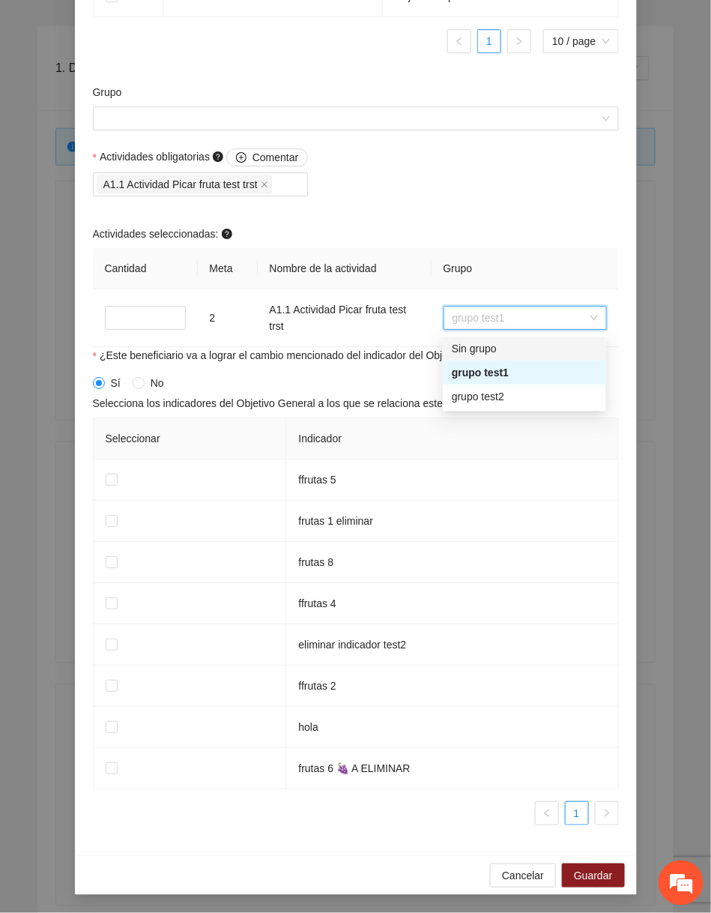
click at [475, 223] on div "Actividades obligatorias Comentar A1.1 Actividad Picar fruta test trst Activida…" at bounding box center [355, 247] width 533 height 199
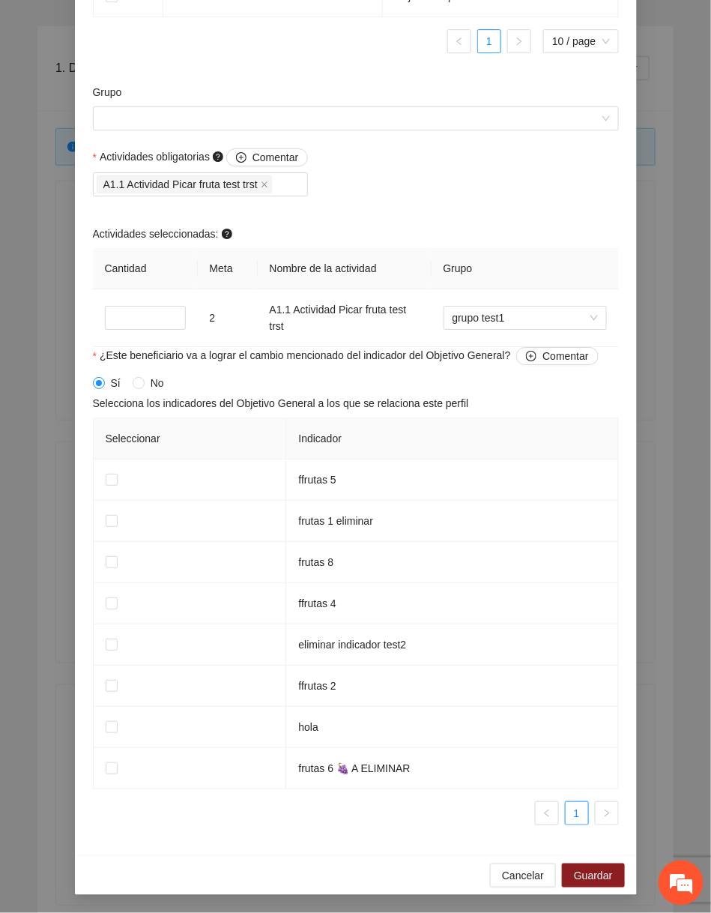
click at [415, 138] on div "Grupo" at bounding box center [355, 116] width 533 height 64
click at [409, 124] on input "Grupo" at bounding box center [350, 118] width 497 height 22
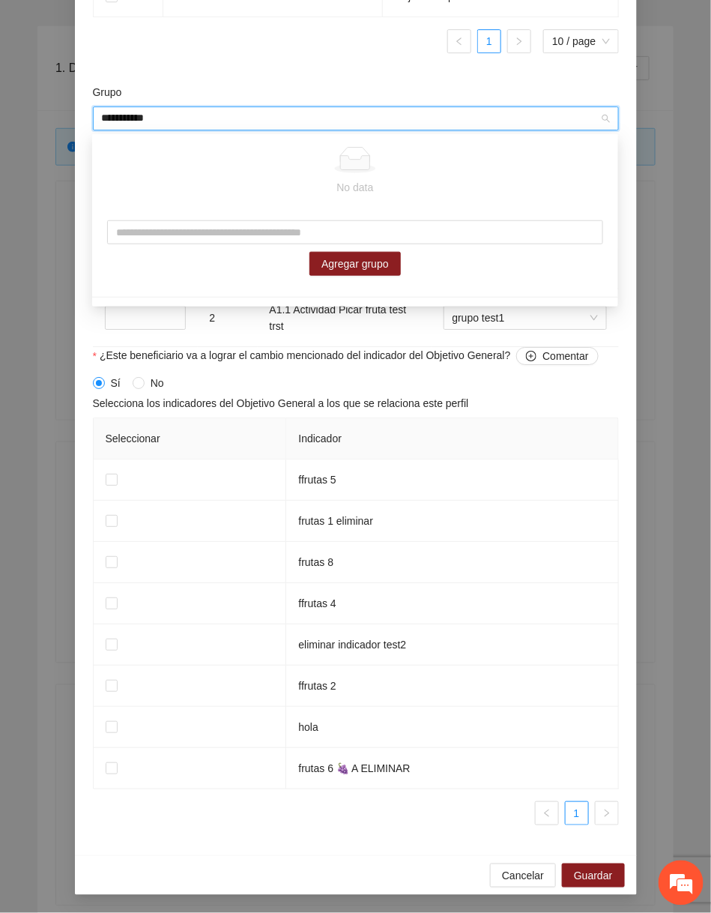
type input "**********"
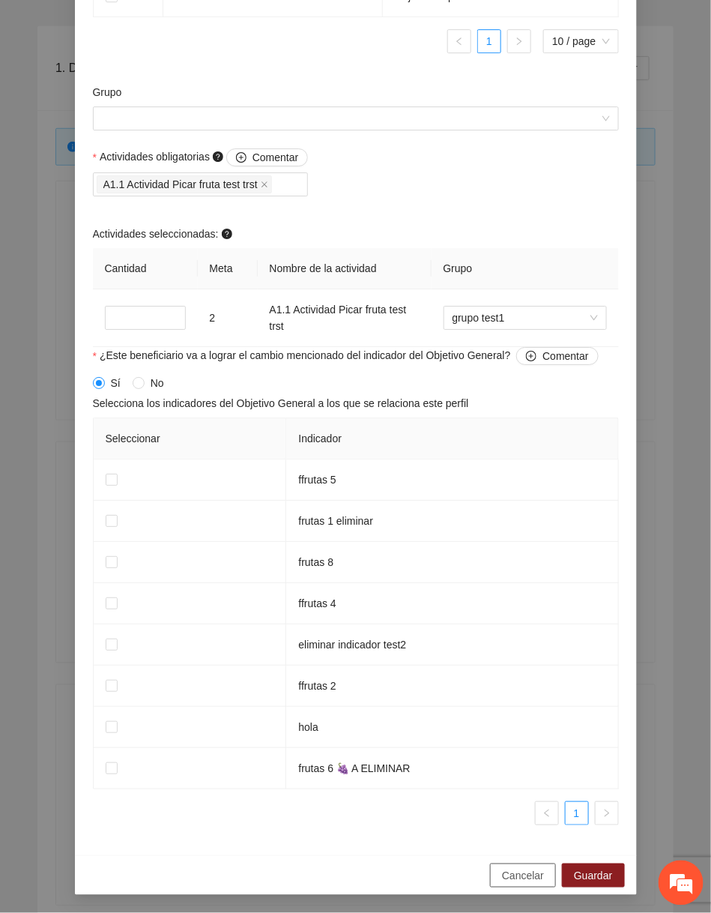
click at [503, 871] on span "Cancelar" at bounding box center [523, 875] width 42 height 16
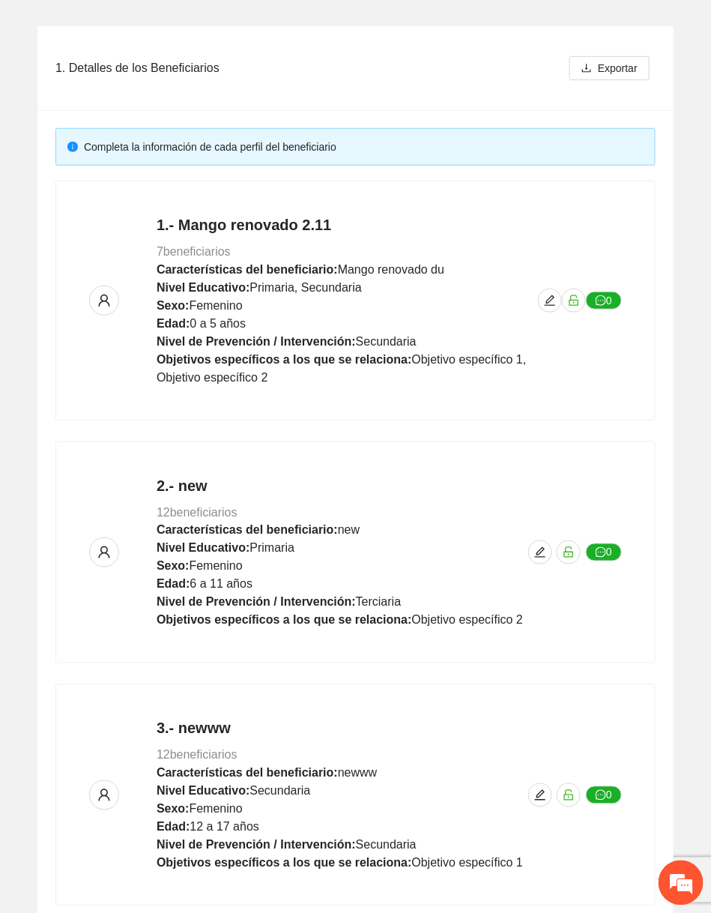
scroll to position [836, 0]
click at [544, 300] on icon "edit" at bounding box center [550, 300] width 12 height 12
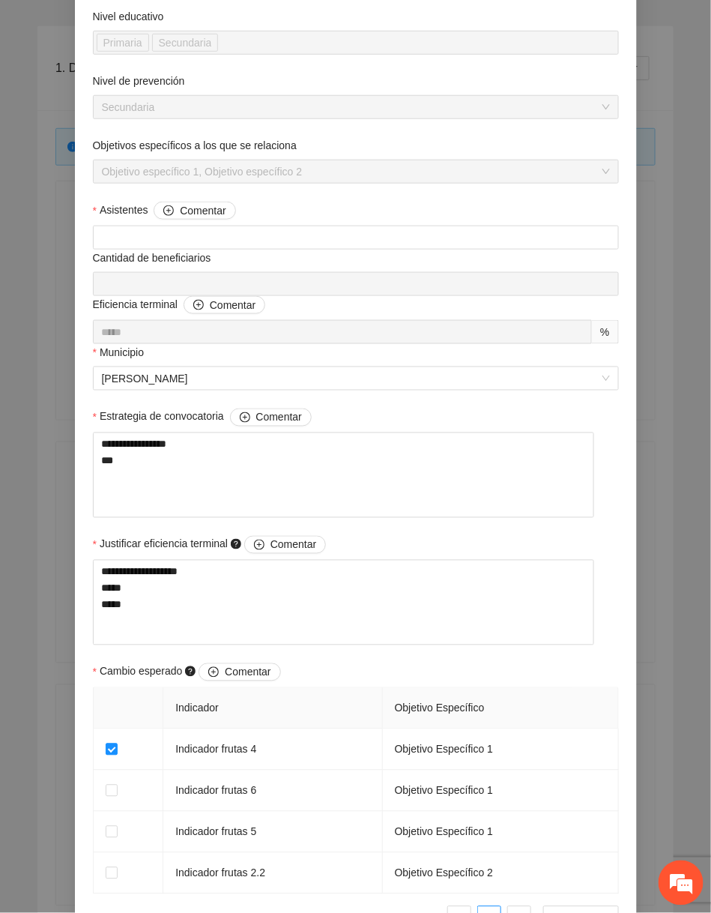
scroll to position [915, 0]
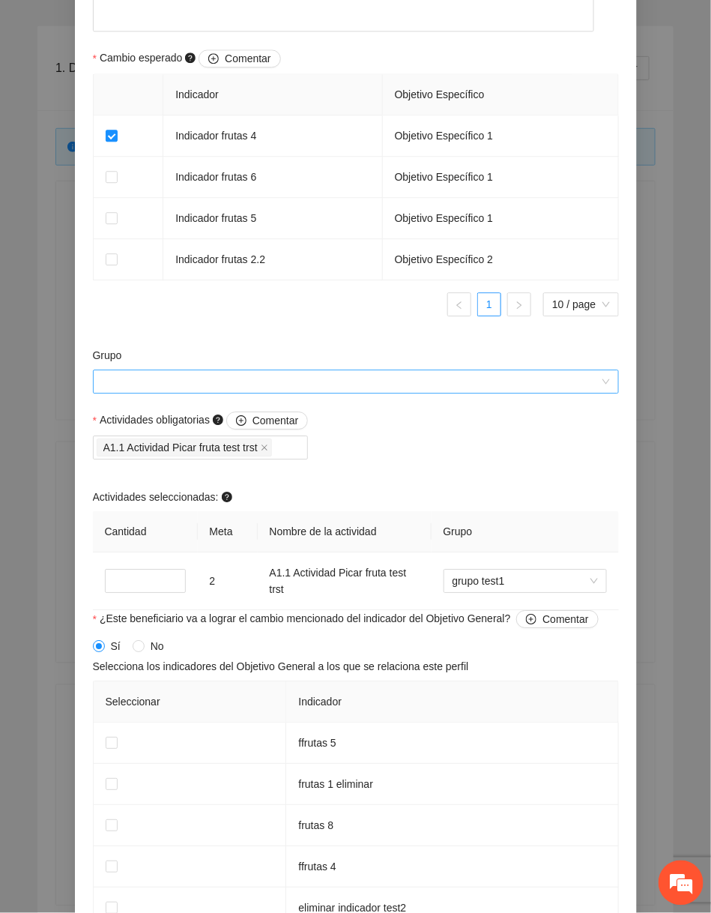
click at [342, 377] on div at bounding box center [356, 381] width 526 height 24
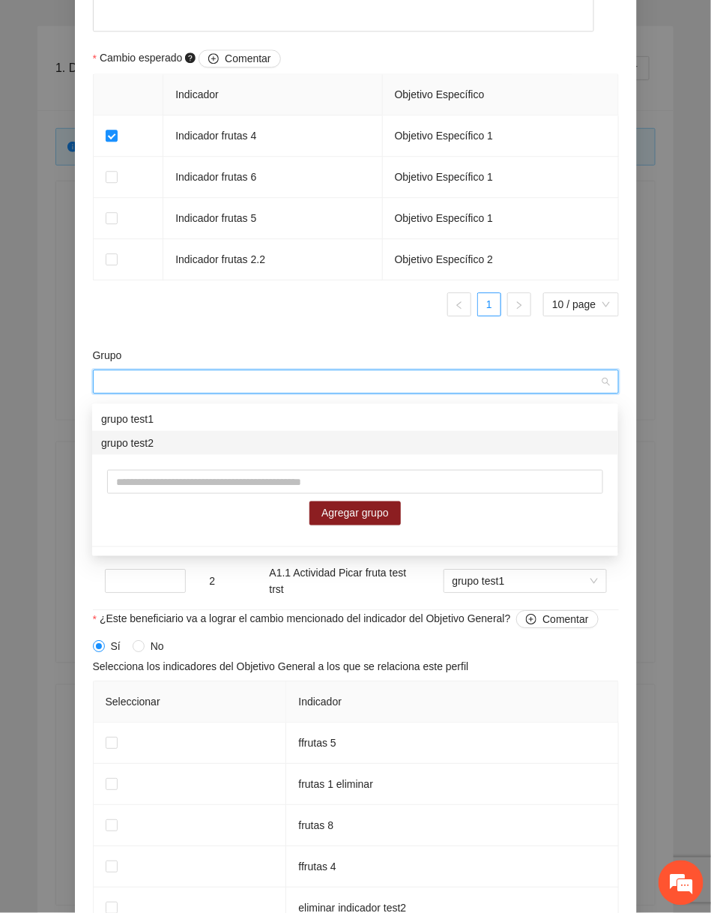
scroll to position [1184, 0]
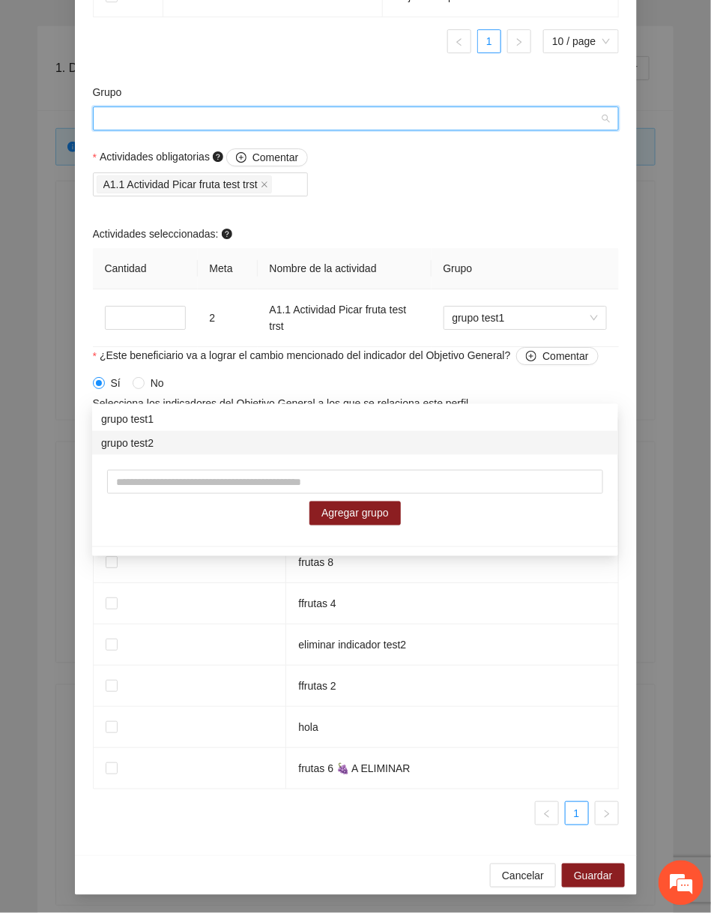
click at [509, 862] on div "Cancelar Guardar" at bounding box center [356, 875] width 562 height 40
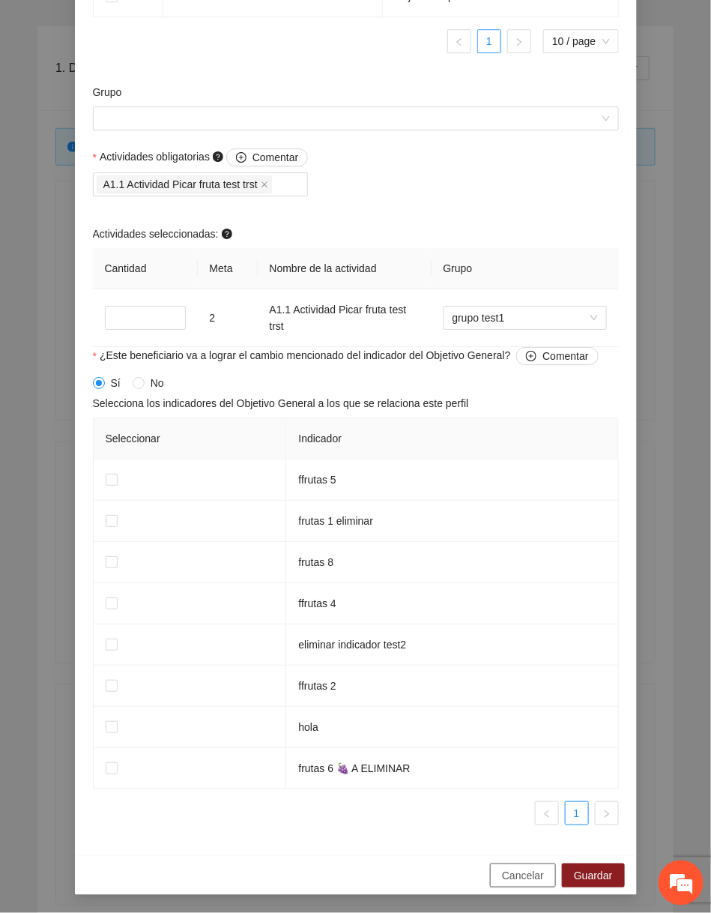
click at [529, 877] on span "Cancelar" at bounding box center [523, 875] width 42 height 16
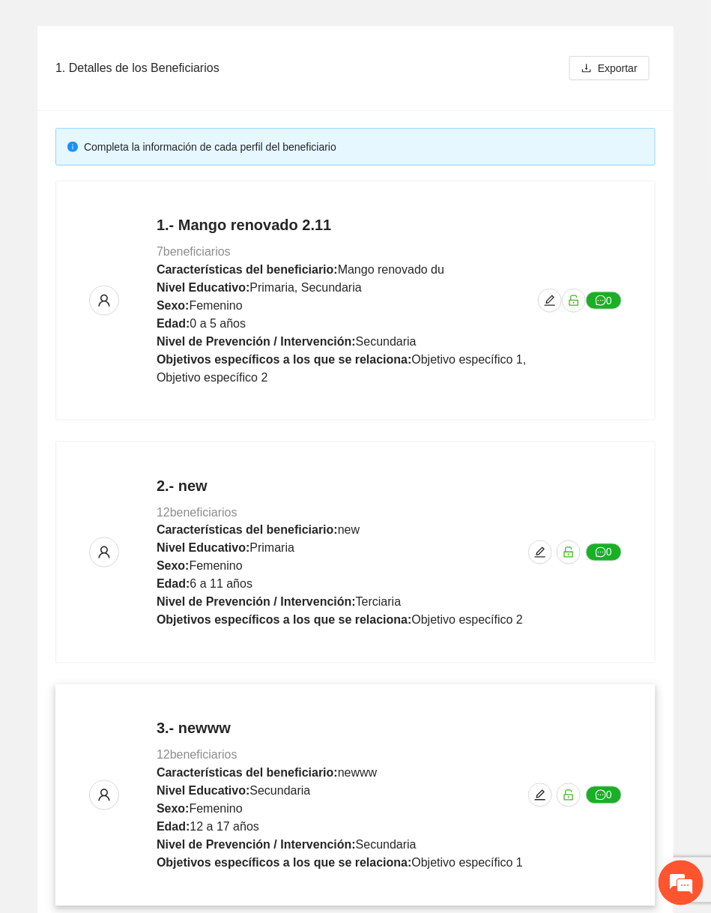
scroll to position [836, 0]
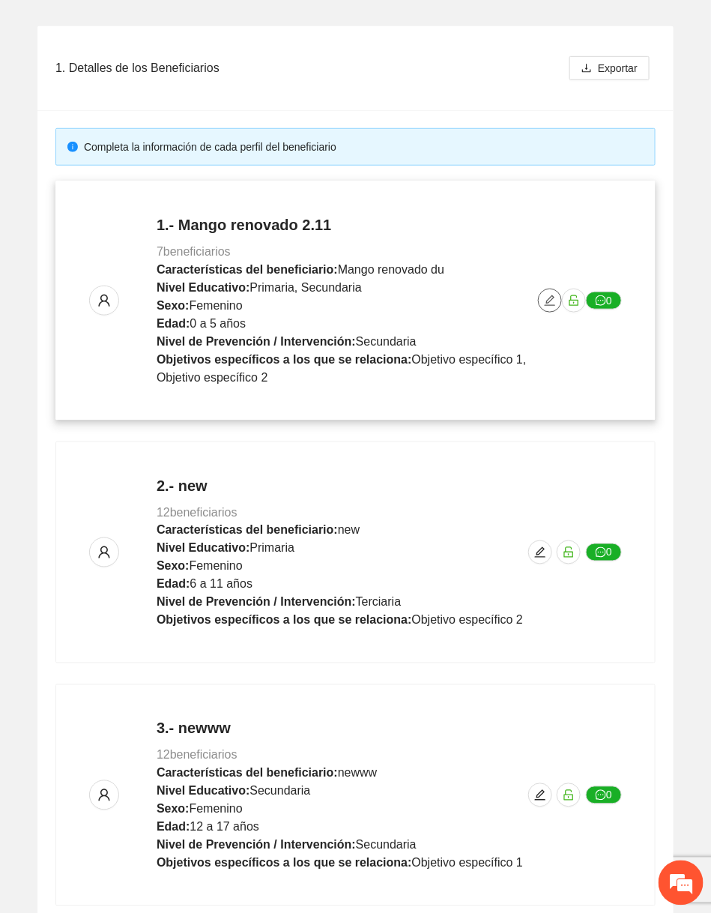
click at [546, 294] on icon "edit" at bounding box center [550, 300] width 12 height 12
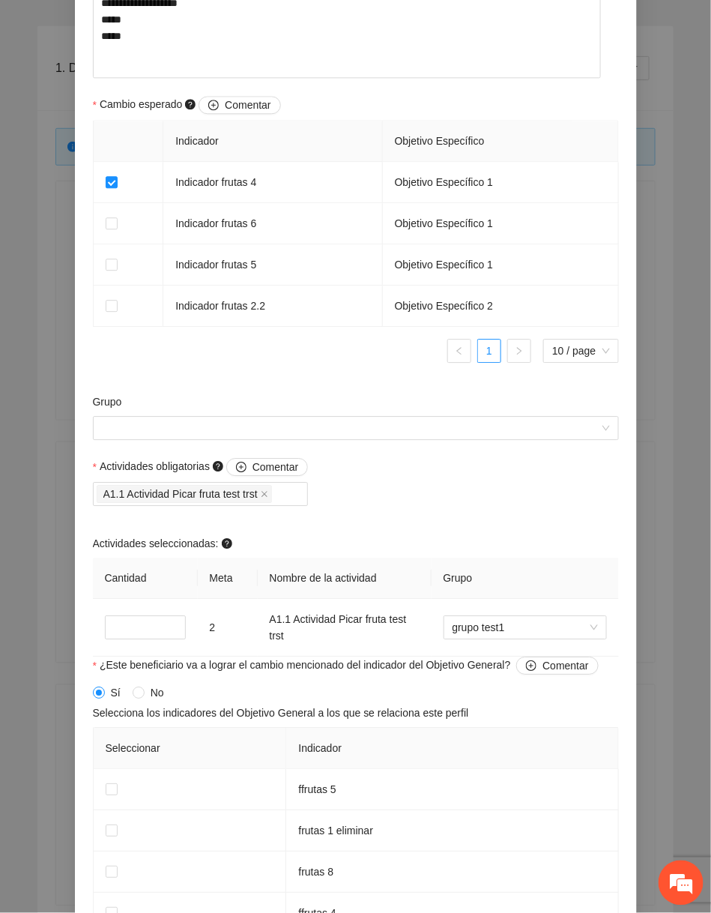
scroll to position [993, 0]
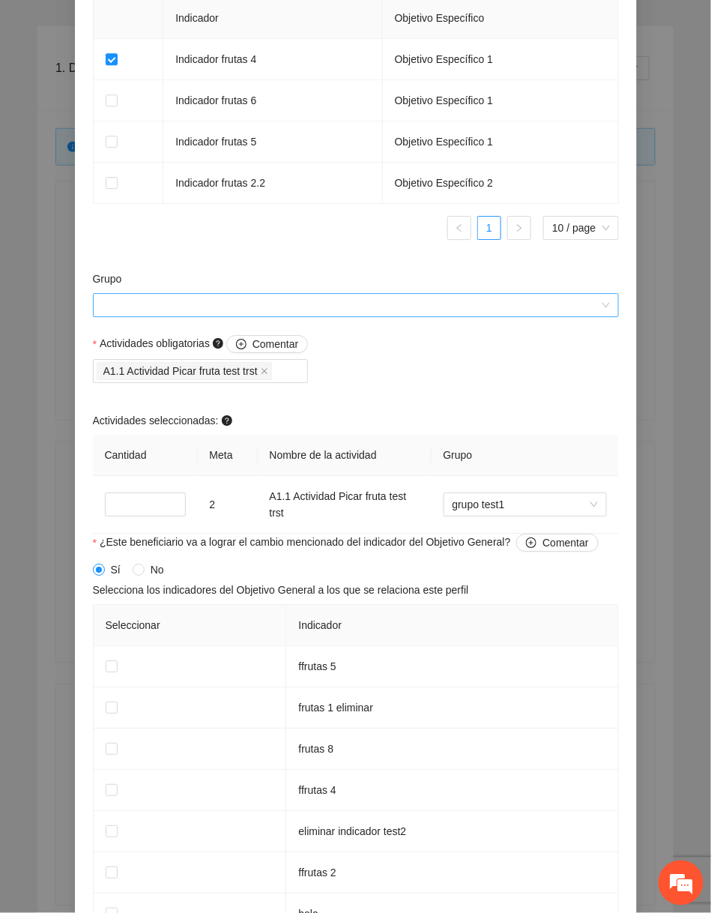
click at [434, 315] on input "Grupo" at bounding box center [350, 305] width 497 height 22
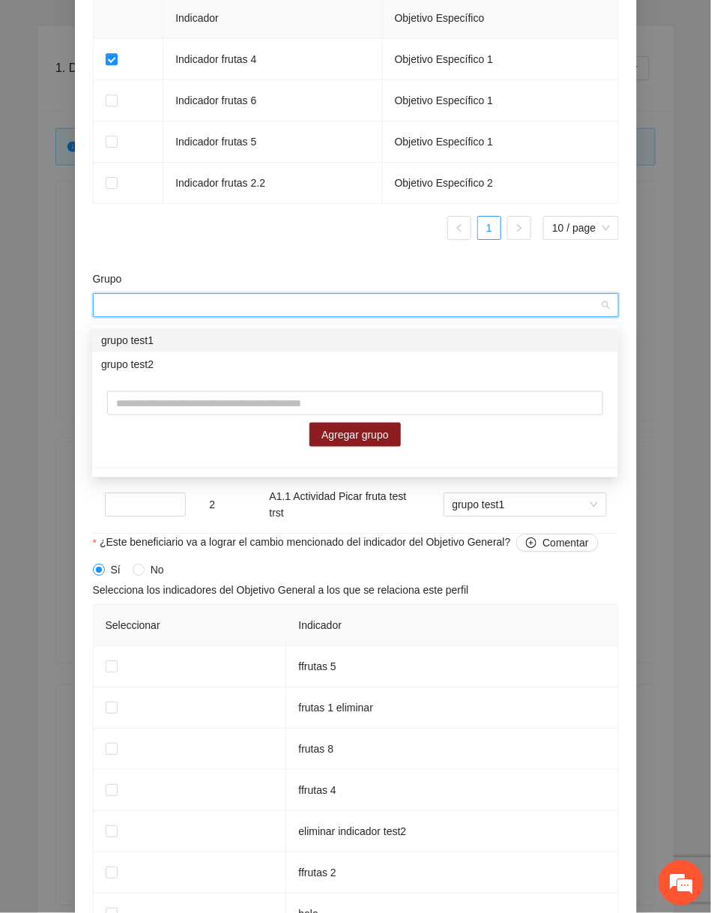
click at [395, 264] on form "**********" at bounding box center [356, 82] width 526 height 1883
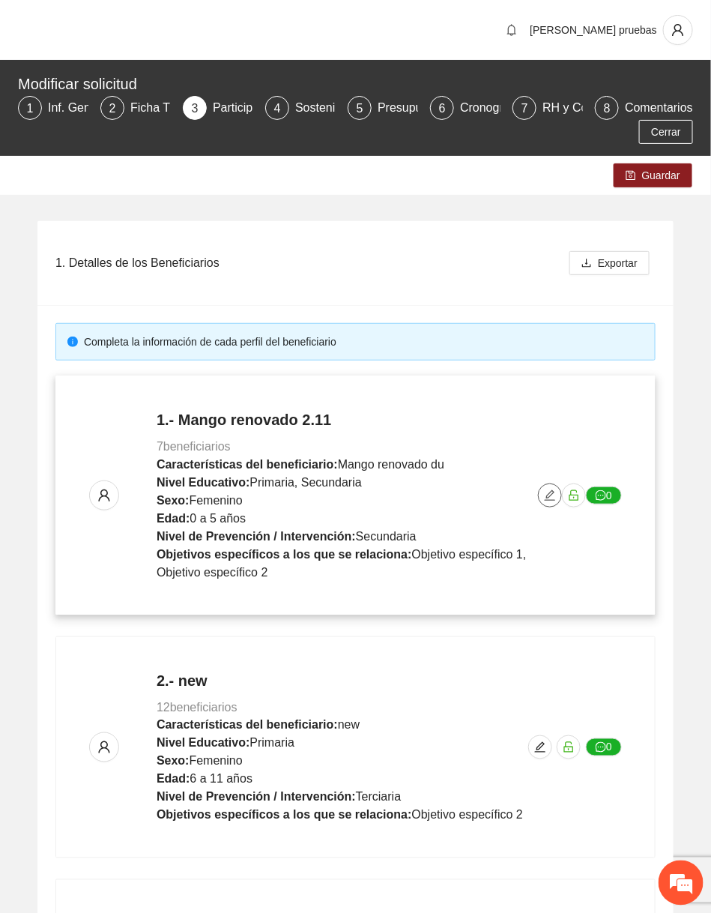
click at [545, 499] on icon "edit" at bounding box center [550, 495] width 12 height 12
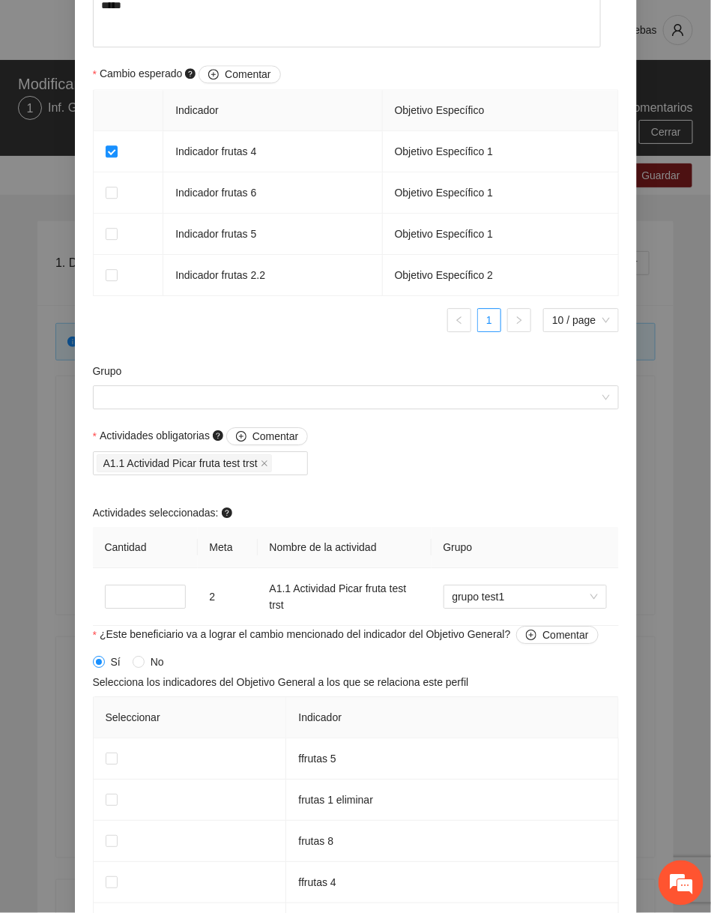
scroll to position [973, 0]
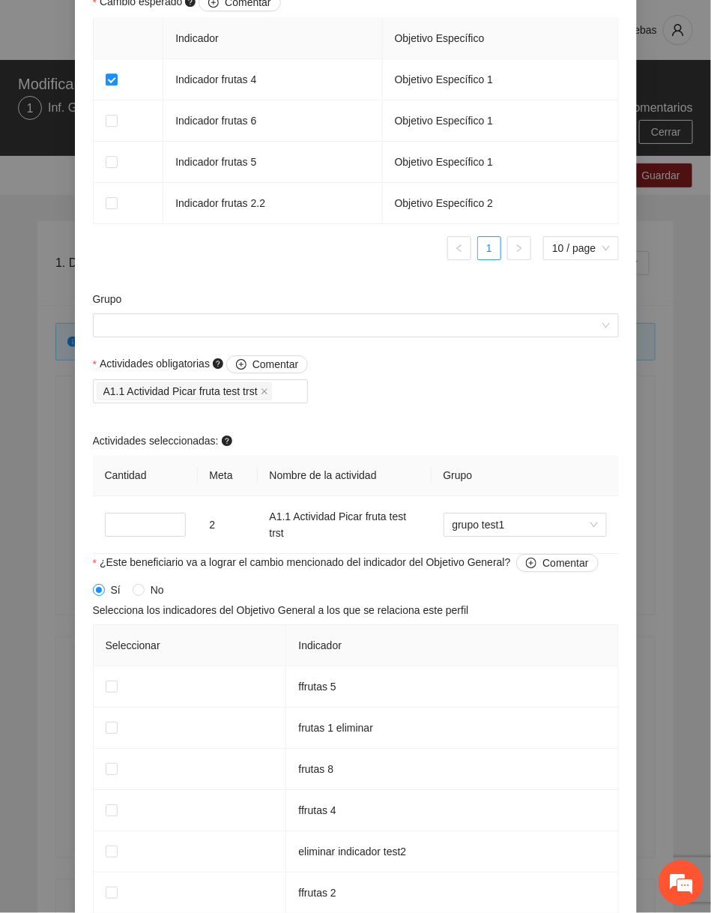
click at [426, 312] on div "Grupo" at bounding box center [356, 302] width 526 height 22
click at [427, 313] on div "Grupo" at bounding box center [356, 302] width 526 height 22
click at [418, 324] on input "Grupo" at bounding box center [350, 325] width 497 height 22
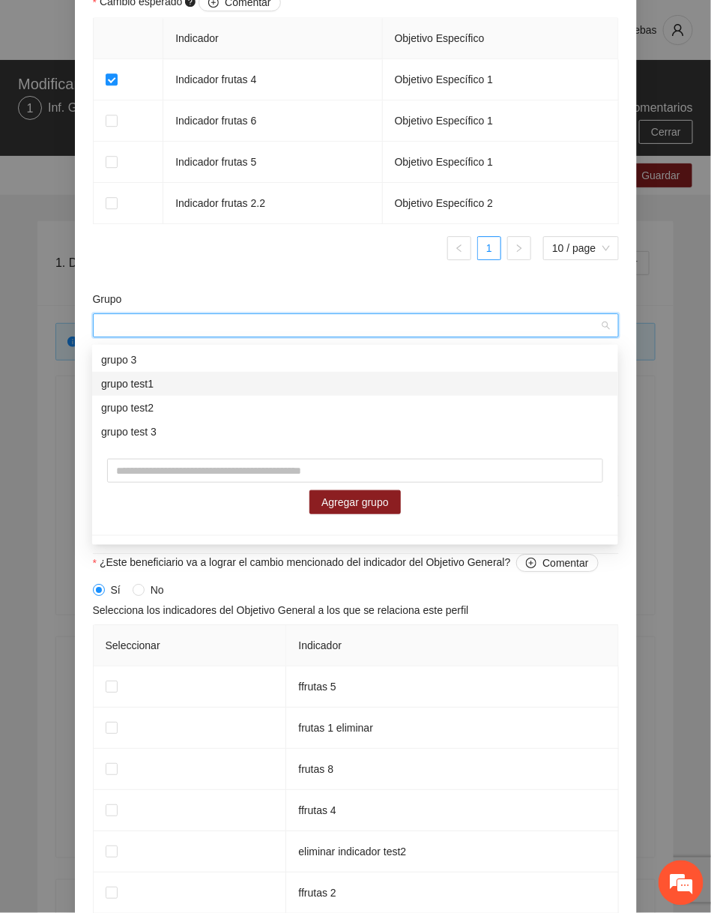
scroll to position [0, 0]
click at [320, 281] on form "**********" at bounding box center [356, 102] width 526 height 1883
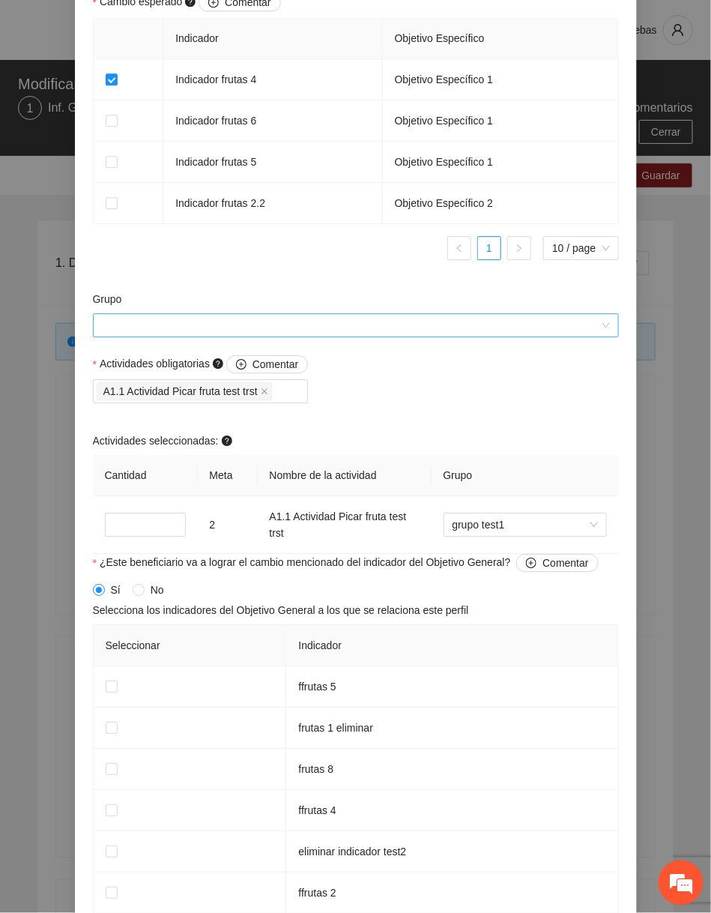
click at [392, 327] on input "Grupo" at bounding box center [350, 325] width 497 height 22
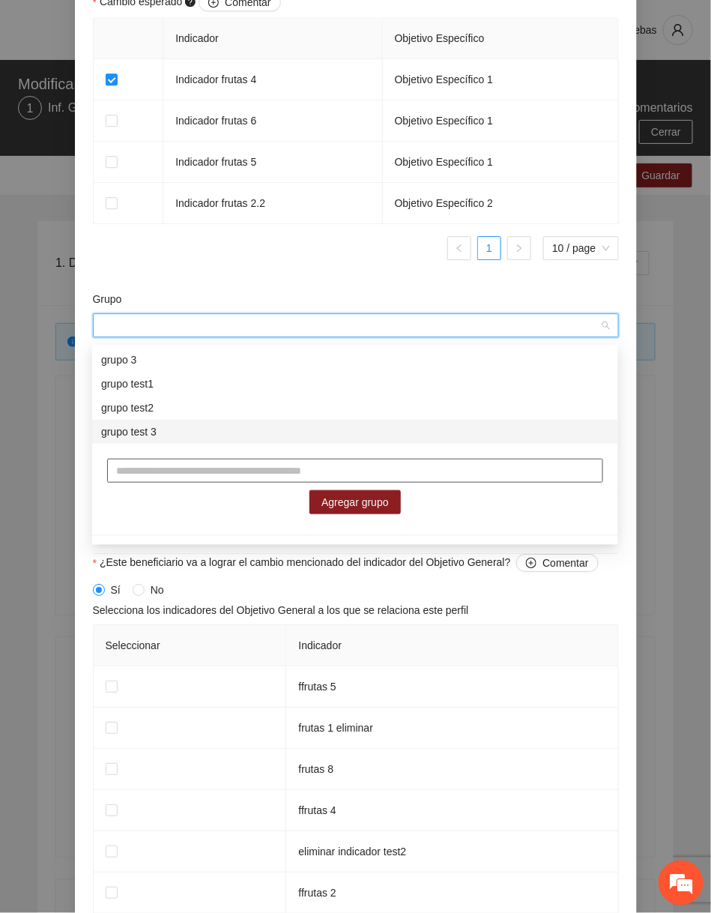
click at [255, 466] on input "text" at bounding box center [355, 471] width 496 height 24
type input "*"
type input "**********"
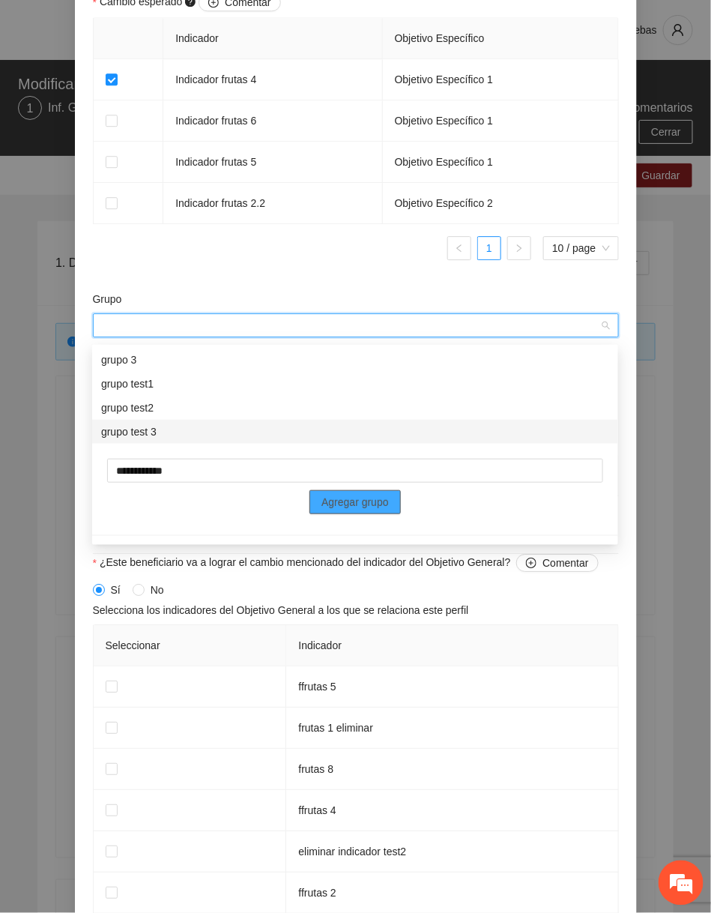
click at [342, 491] on button "Agregar grupo" at bounding box center [354, 502] width 91 height 24
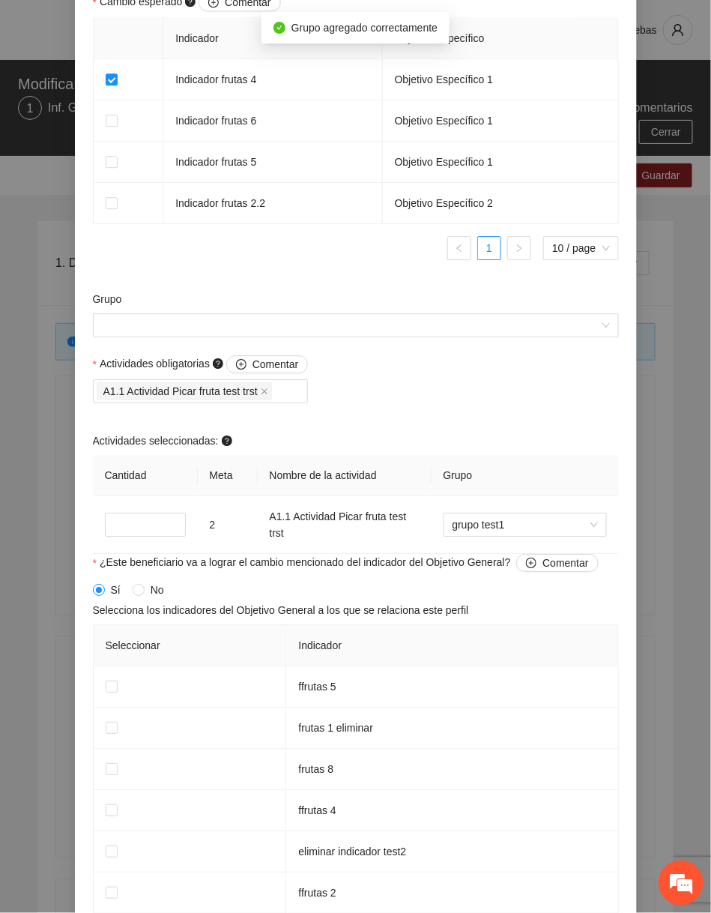
click at [289, 270] on div "Indicador Objetivo Específico Indicador frutas 4 Objetivo Específico 1 Indicado…" at bounding box center [356, 144] width 526 height 255
click at [458, 528] on span "grupo test1" at bounding box center [525, 524] width 145 height 22
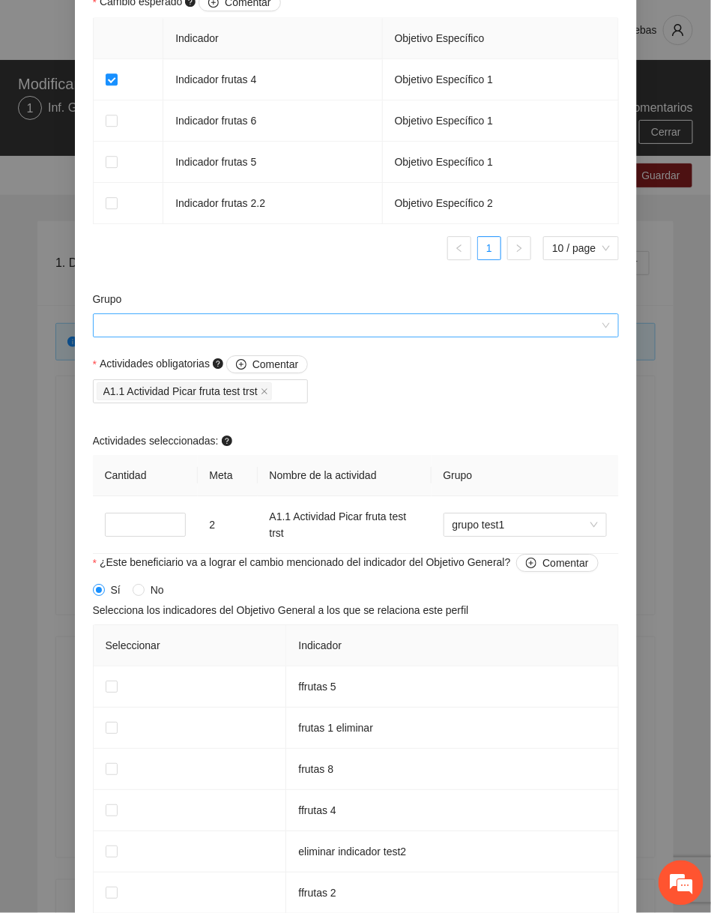
click at [343, 335] on input "Grupo" at bounding box center [350, 325] width 497 height 22
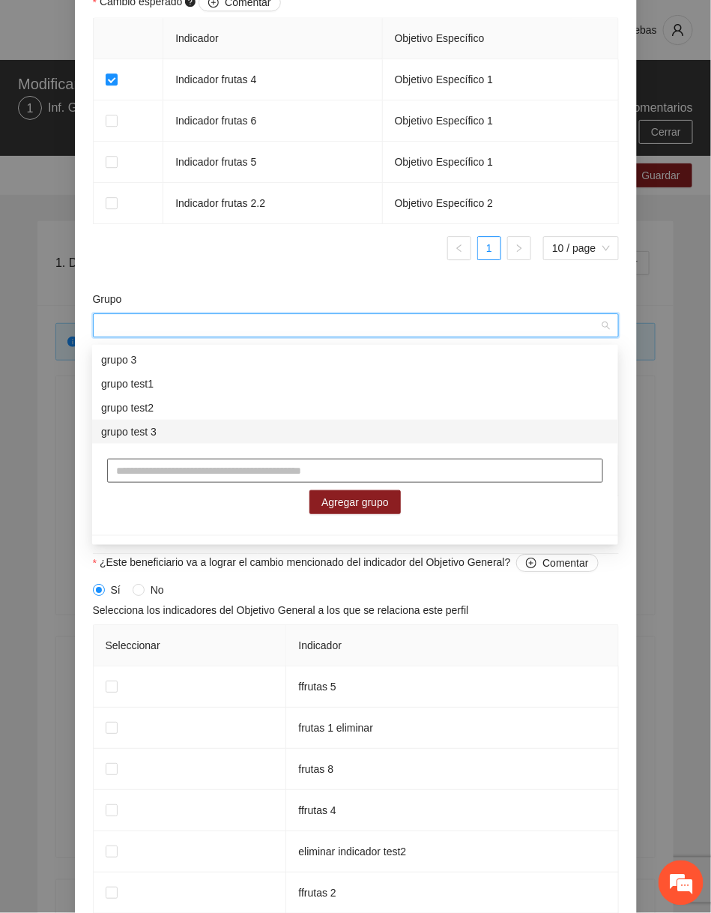
click at [223, 478] on input "text" at bounding box center [355, 471] width 496 height 24
type input "*"
type input "**********"
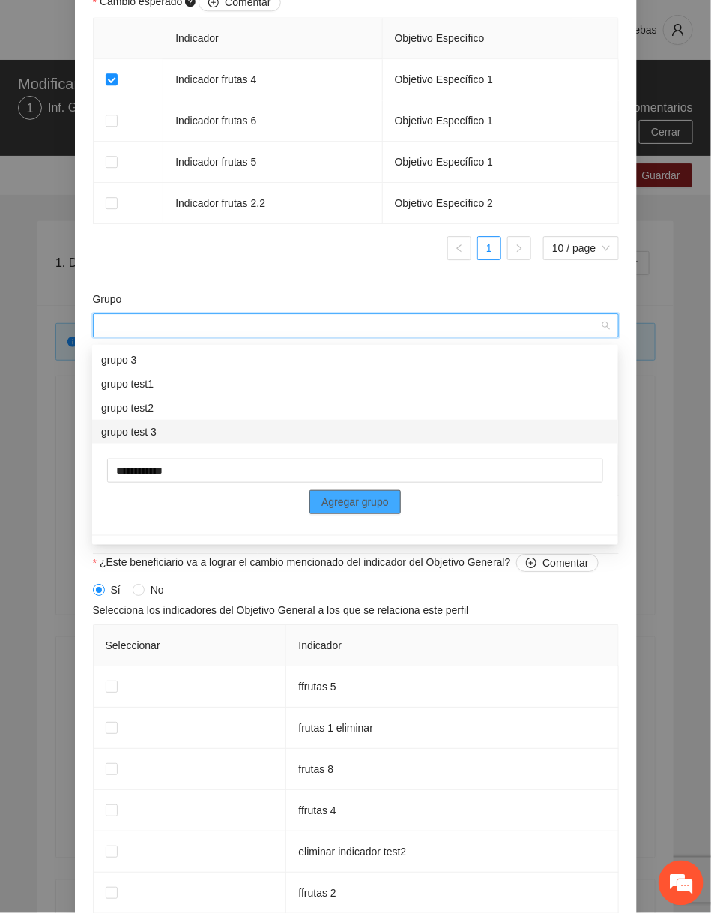
click at [356, 500] on span "Agregar grupo" at bounding box center [354, 502] width 67 height 16
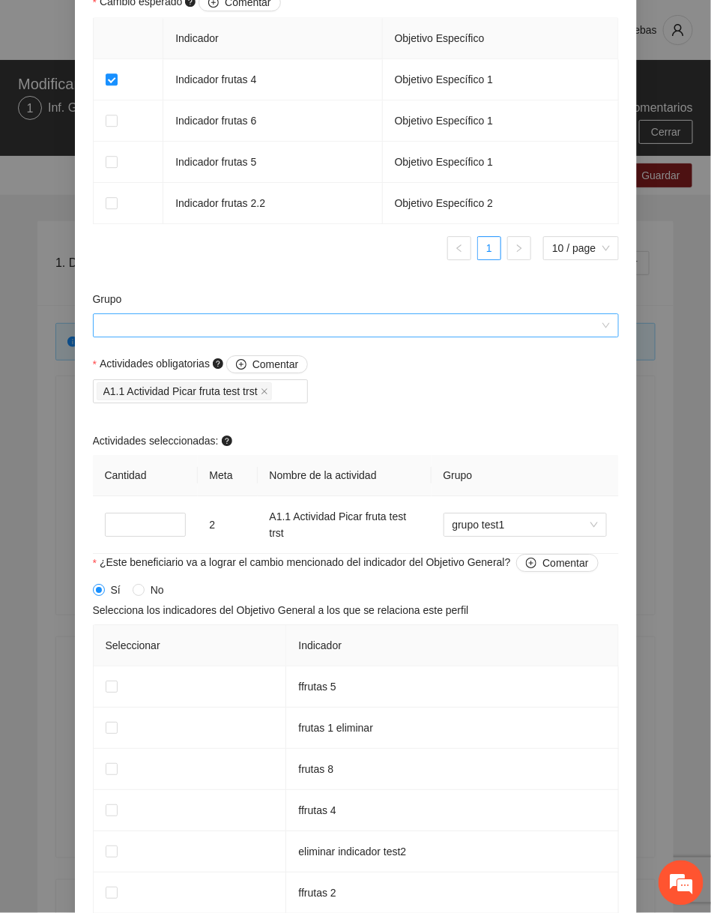
click at [459, 323] on input "Grupo" at bounding box center [350, 325] width 497 height 22
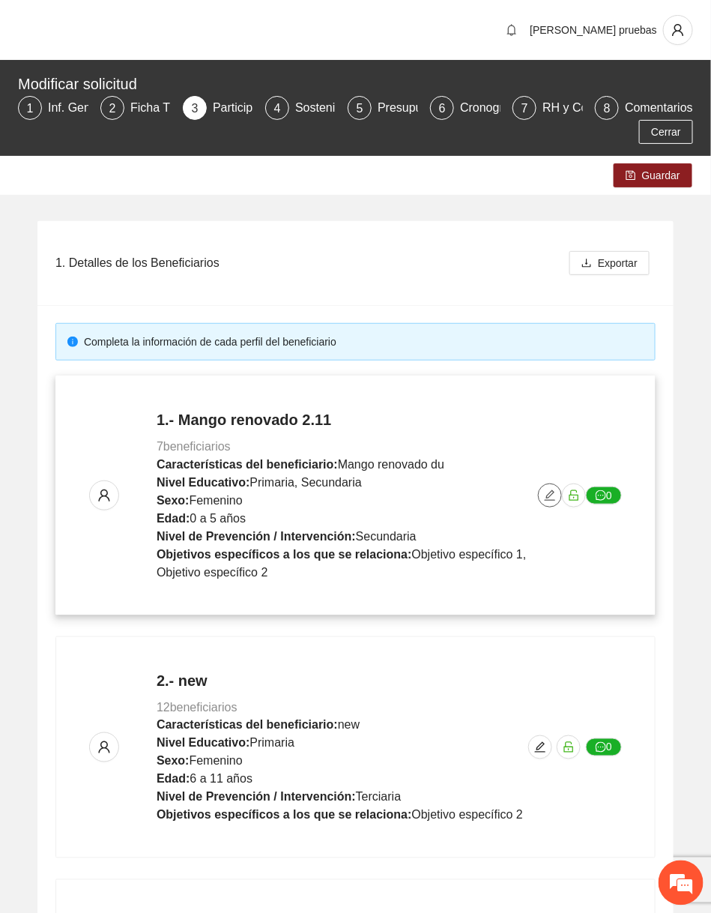
click at [552, 500] on icon "edit" at bounding box center [550, 495] width 12 height 12
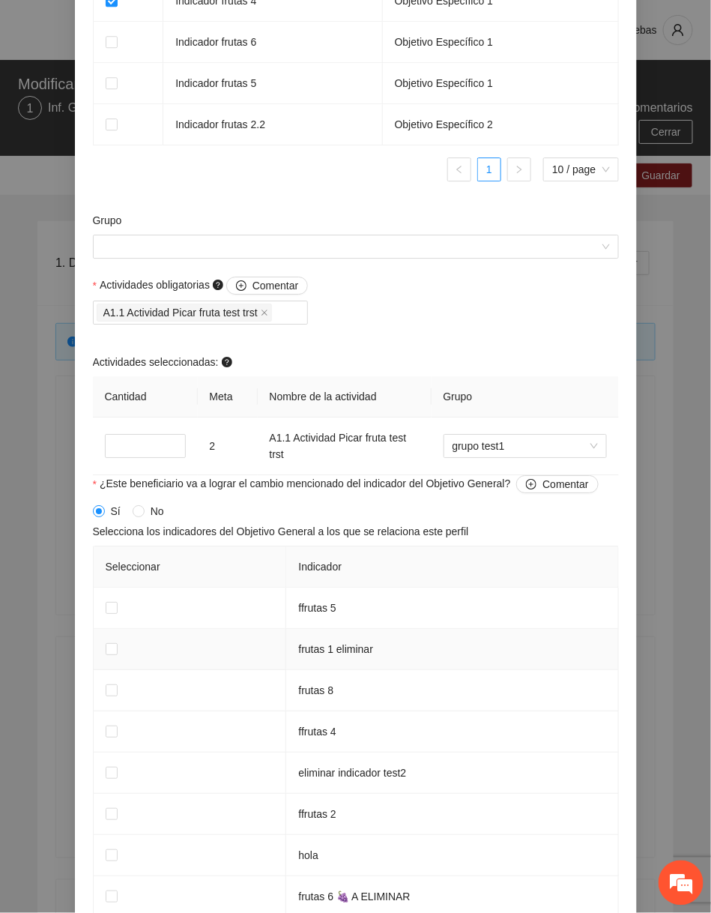
scroll to position [1039, 0]
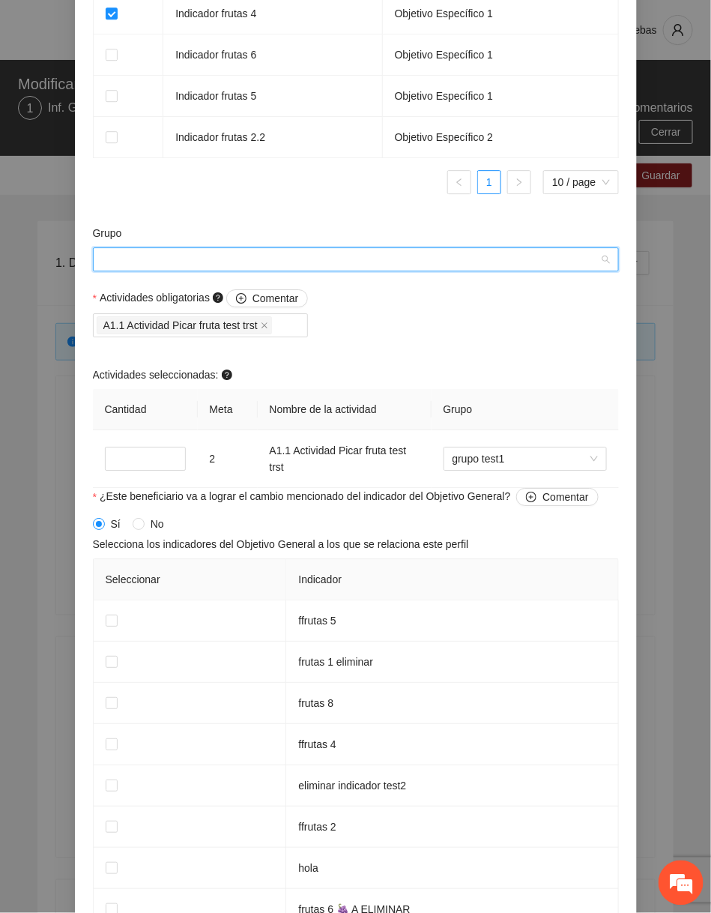
click at [370, 270] on input "Grupo" at bounding box center [350, 259] width 497 height 22
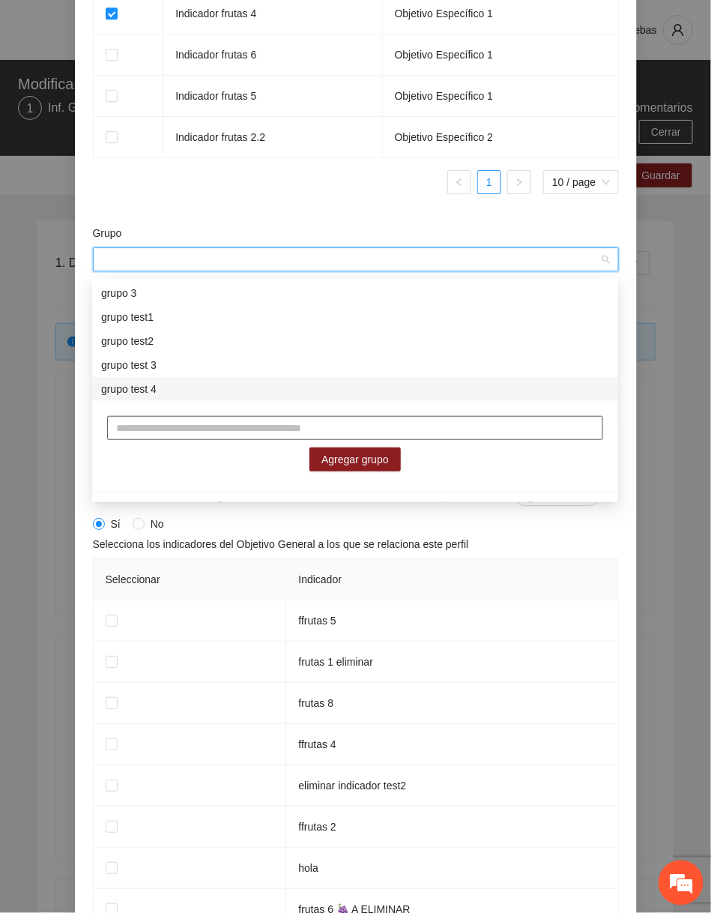
click at [226, 431] on input "text" at bounding box center [355, 428] width 496 height 24
click at [145, 429] on input "*******" at bounding box center [355, 428] width 496 height 24
type input "**********"
click at [351, 462] on span "Agregar grupo" at bounding box center [354, 459] width 67 height 16
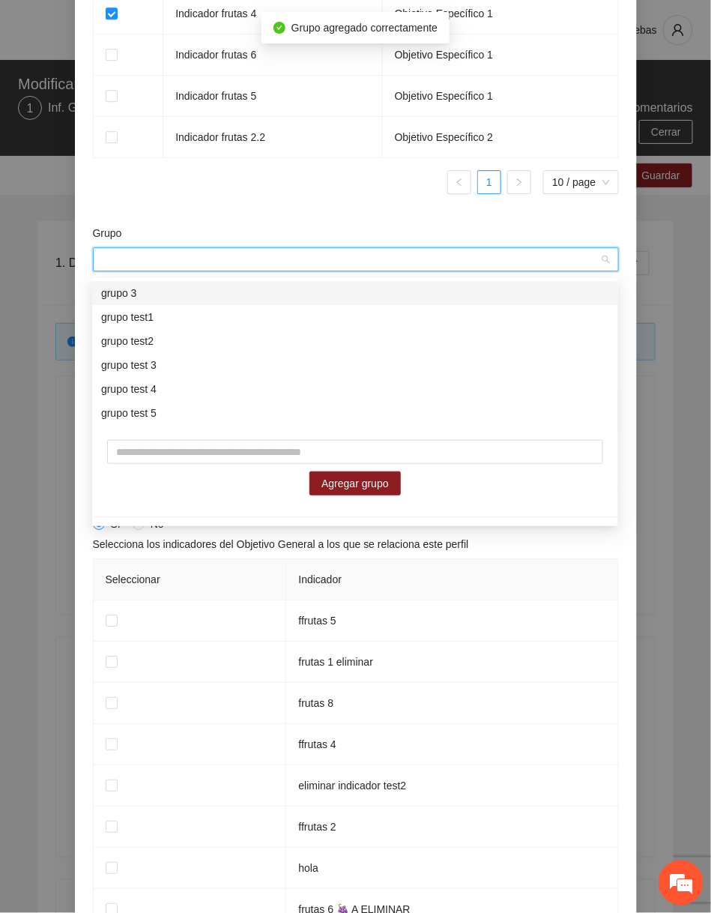
click at [328, 184] on ul "1 10 / page" at bounding box center [356, 182] width 526 height 24
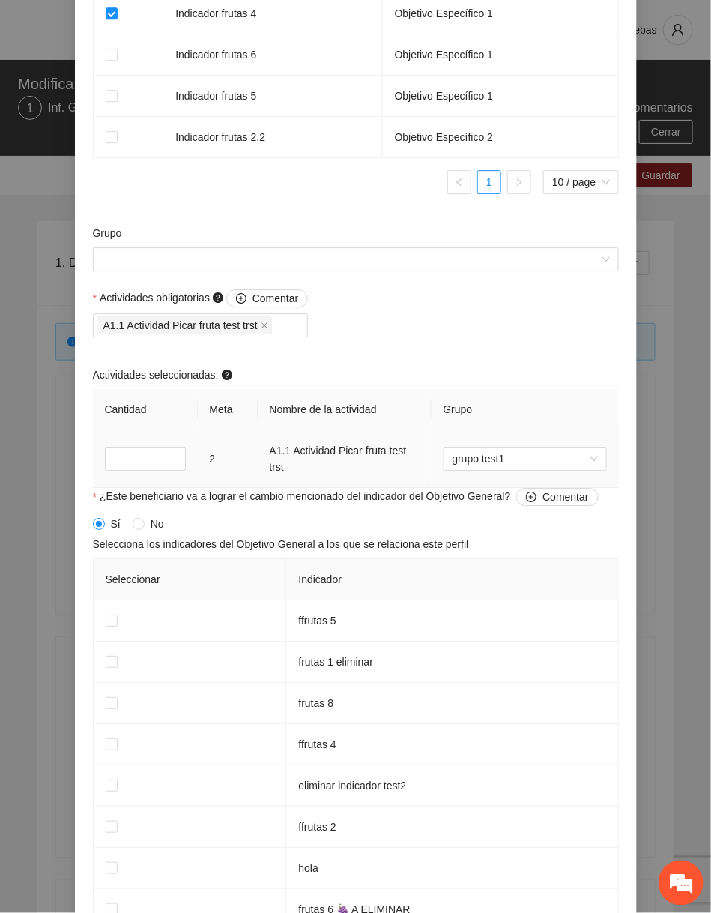
click at [488, 478] on td "grupo test1" at bounding box center [525, 459] width 187 height 58
click at [500, 468] on span "grupo test1" at bounding box center [525, 458] width 145 height 22
click at [488, 363] on div "Actividades obligatorias Comentar A1.1 Actividad Picar fruta test trst Activida…" at bounding box center [355, 388] width 533 height 199
click at [486, 470] on span "grupo test1" at bounding box center [525, 458] width 145 height 22
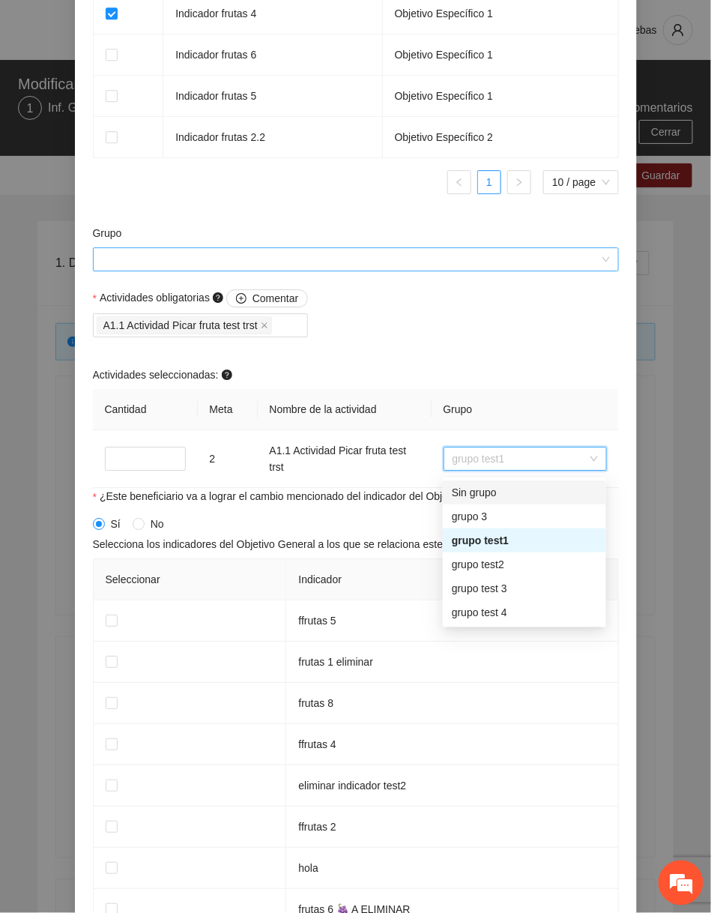
click at [417, 270] on input "Grupo" at bounding box center [350, 259] width 497 height 22
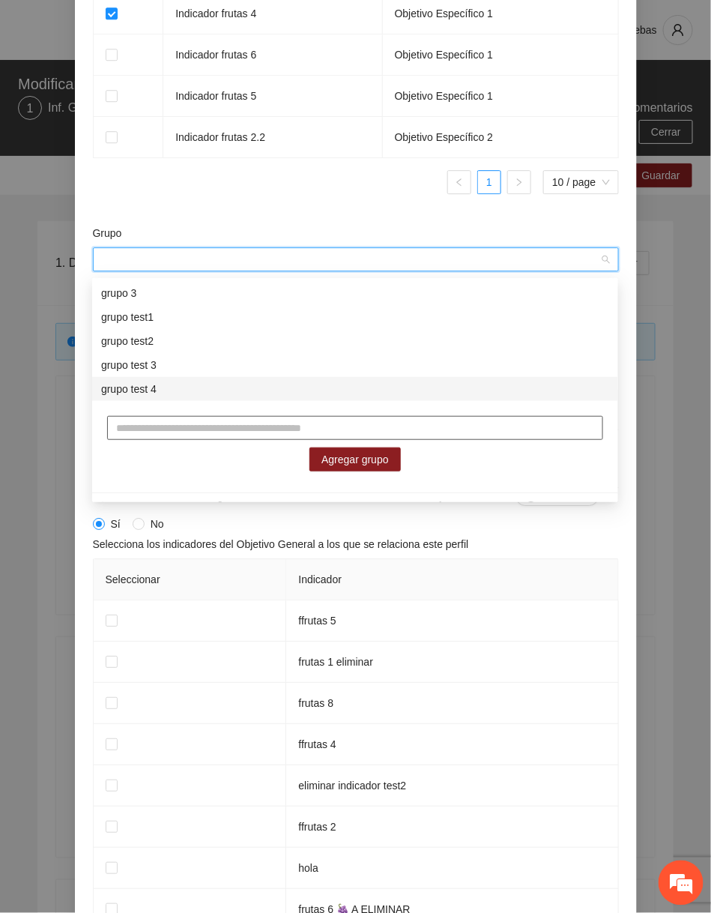
click at [233, 427] on input "text" at bounding box center [355, 428] width 496 height 24
type input "**********"
click at [390, 459] on button "Agregar grupo" at bounding box center [354, 459] width 91 height 24
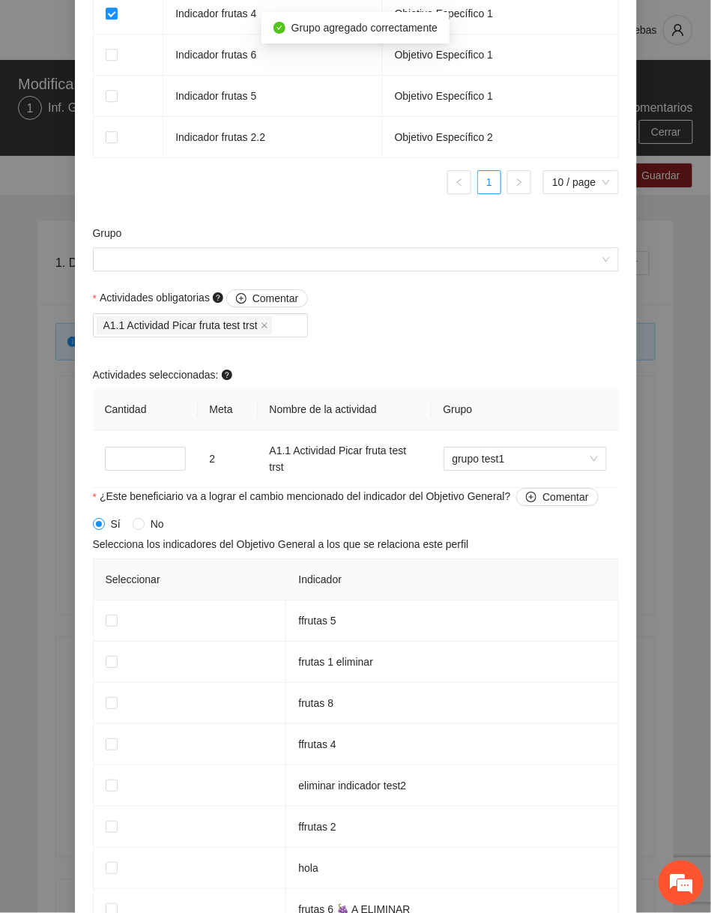
click at [385, 227] on form "**********" at bounding box center [356, 36] width 526 height 1883
click at [500, 476] on td "grupo test1" at bounding box center [525, 459] width 187 height 58
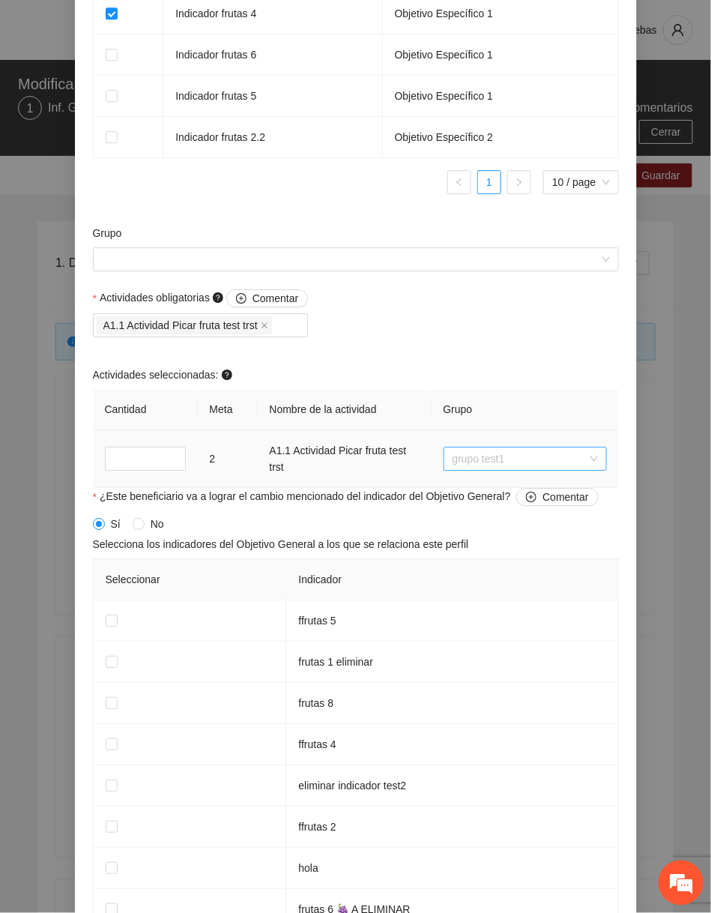
click at [504, 467] on span "grupo test1" at bounding box center [525, 458] width 145 height 22
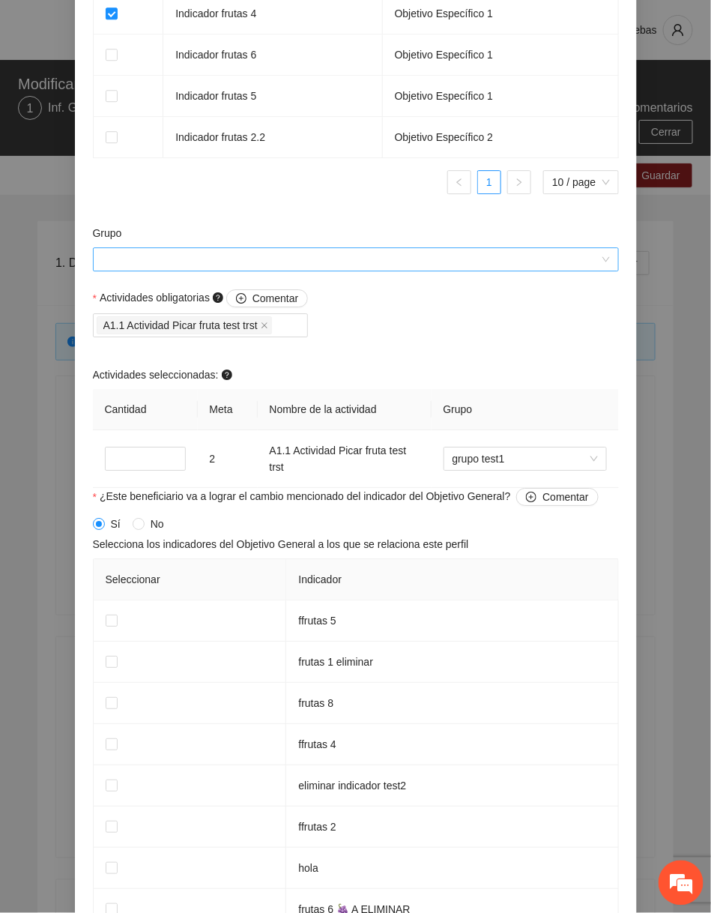
click at [394, 266] on input "Grupo" at bounding box center [350, 259] width 497 height 22
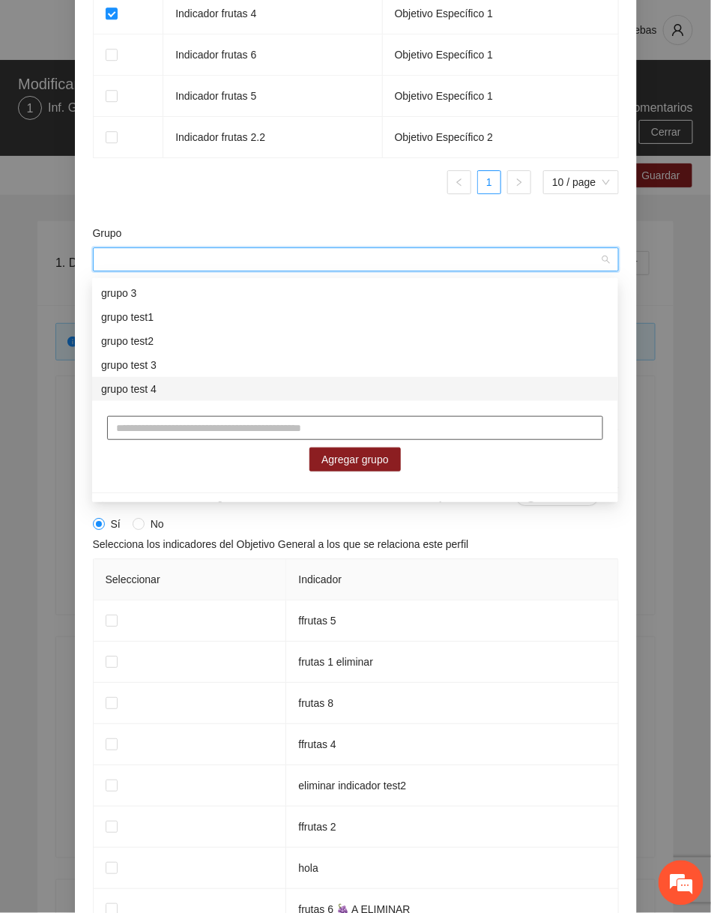
click at [308, 432] on input "text" at bounding box center [355, 428] width 496 height 24
click at [438, 598] on th "Indicador" at bounding box center [452, 579] width 332 height 41
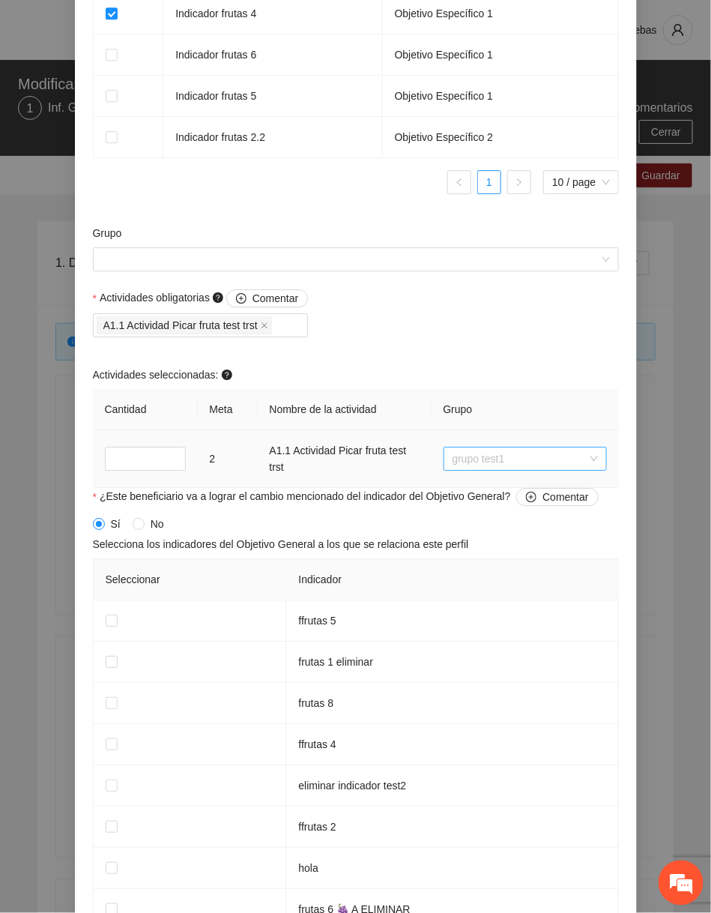
click at [495, 458] on span "grupo test1" at bounding box center [525, 458] width 145 height 22
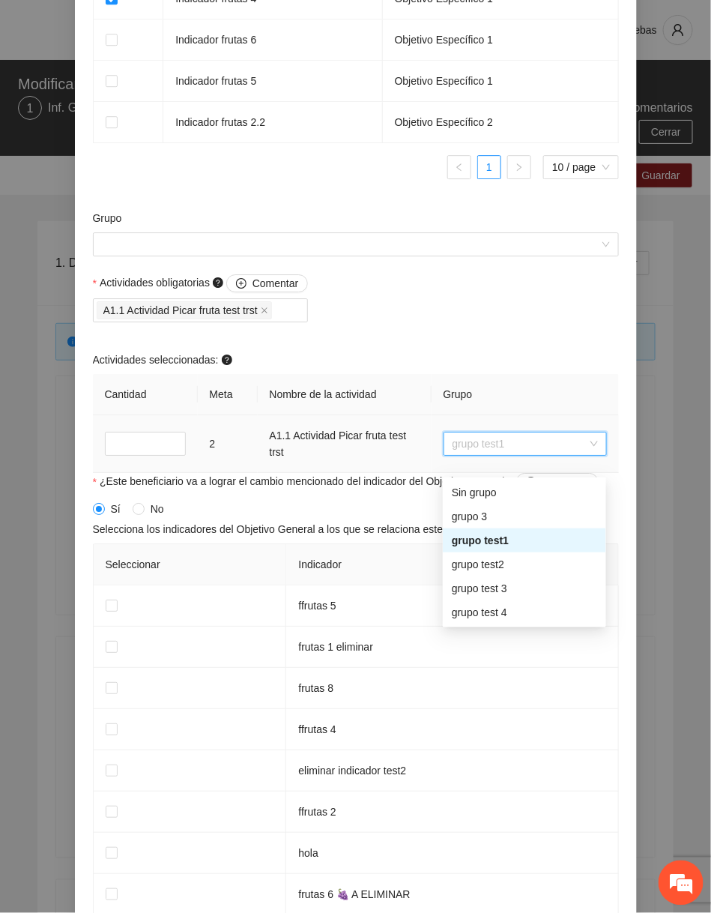
scroll to position [1053, 0]
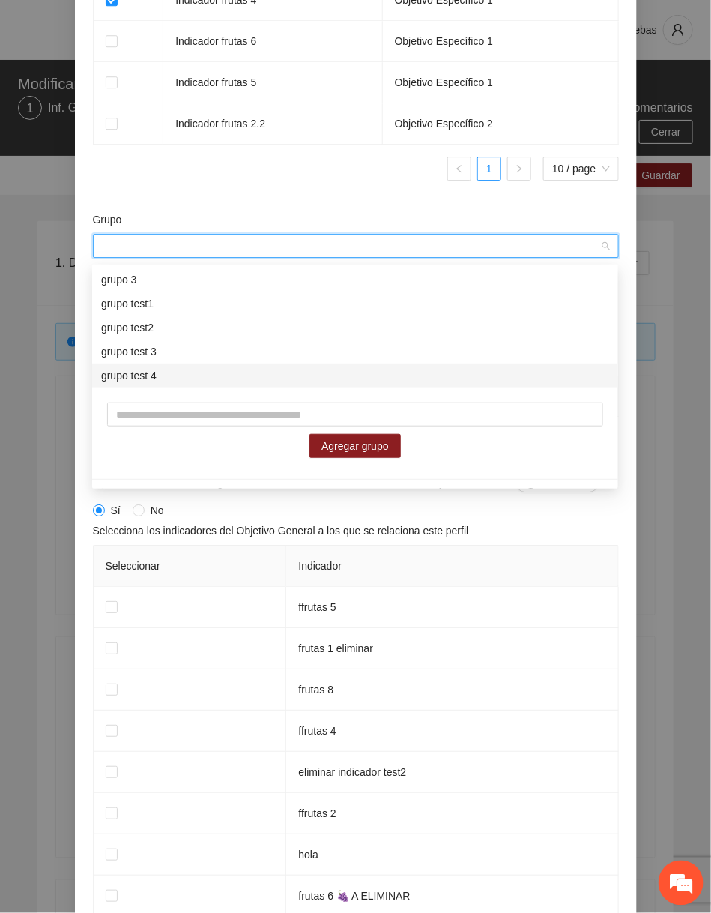
click at [390, 253] on input "Grupo" at bounding box center [350, 245] width 497 height 22
click at [270, 414] on input "text" at bounding box center [355, 414] width 496 height 24
type input "**********"
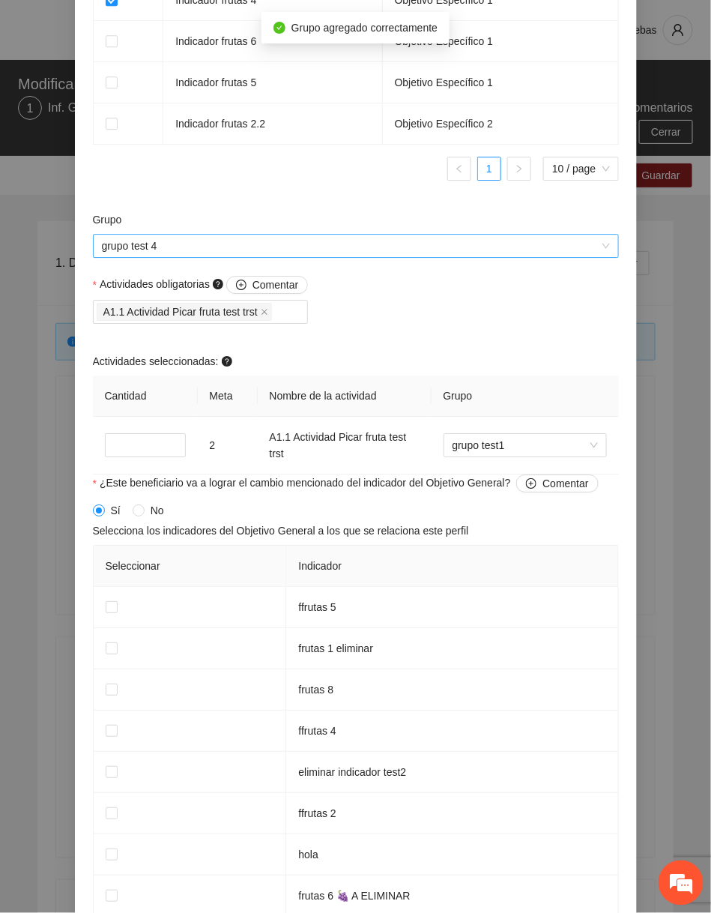
click at [318, 257] on span "grupo test 4" at bounding box center [356, 245] width 508 height 22
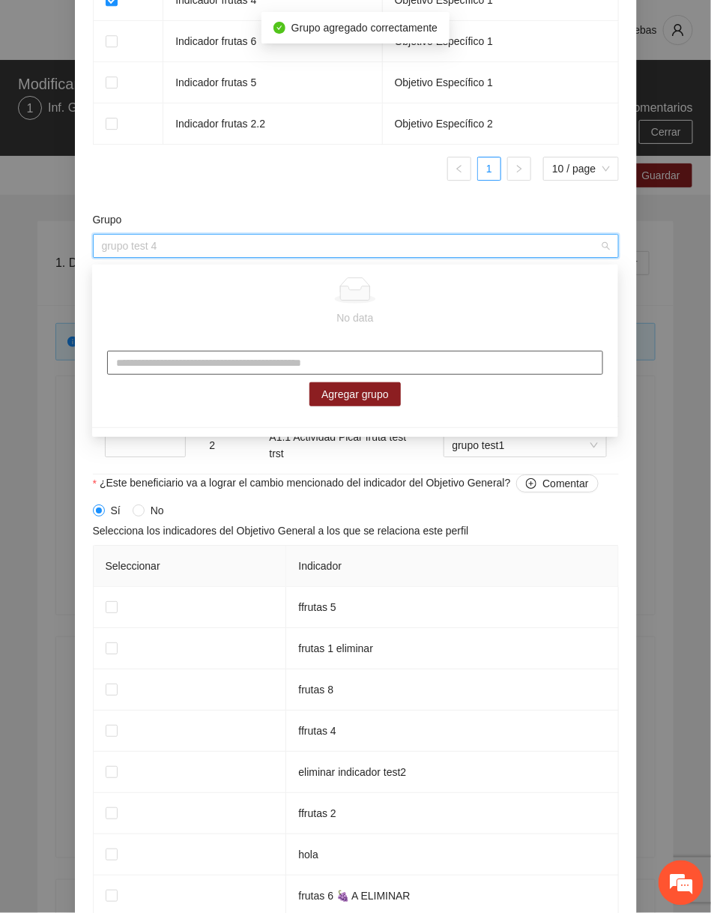
click at [277, 366] on input "text" at bounding box center [355, 363] width 496 height 24
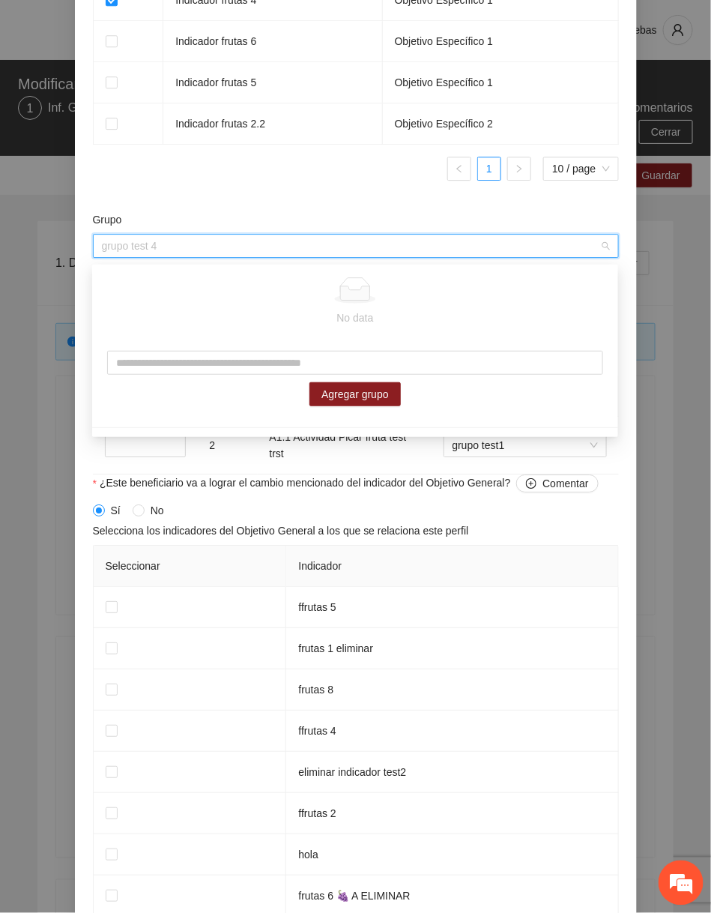
click at [284, 213] on form "**********" at bounding box center [356, 22] width 526 height 1883
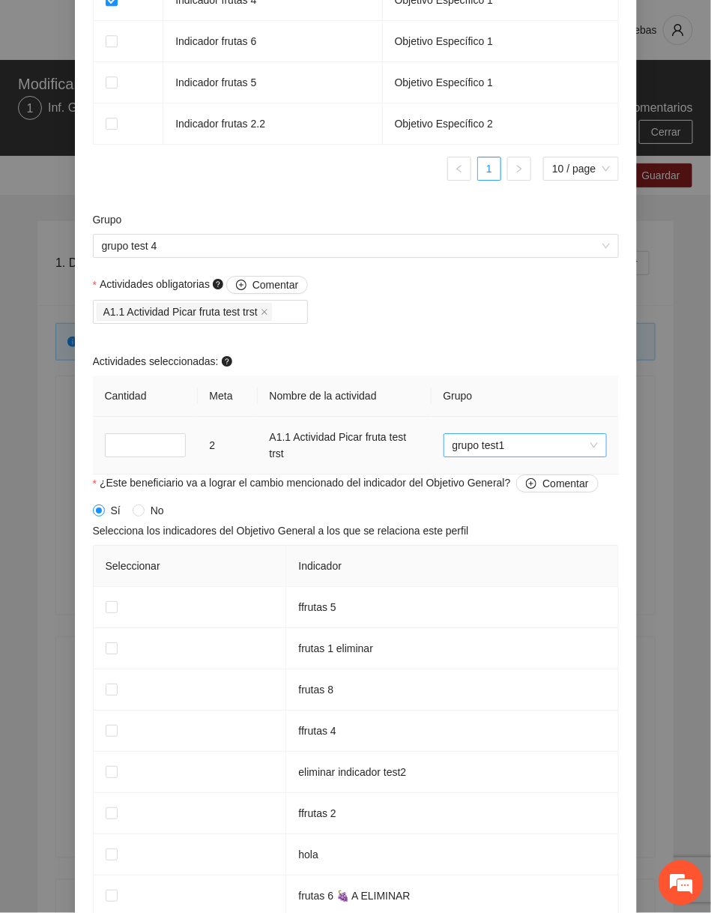
click at [548, 447] on span "grupo test1" at bounding box center [525, 445] width 145 height 22
click at [472, 653] on td "frutas 1 eliminar" at bounding box center [452, 648] width 332 height 41
click at [491, 410] on th "Grupo" at bounding box center [525, 395] width 187 height 41
click at [452, 250] on span "grupo test 4" at bounding box center [356, 245] width 508 height 22
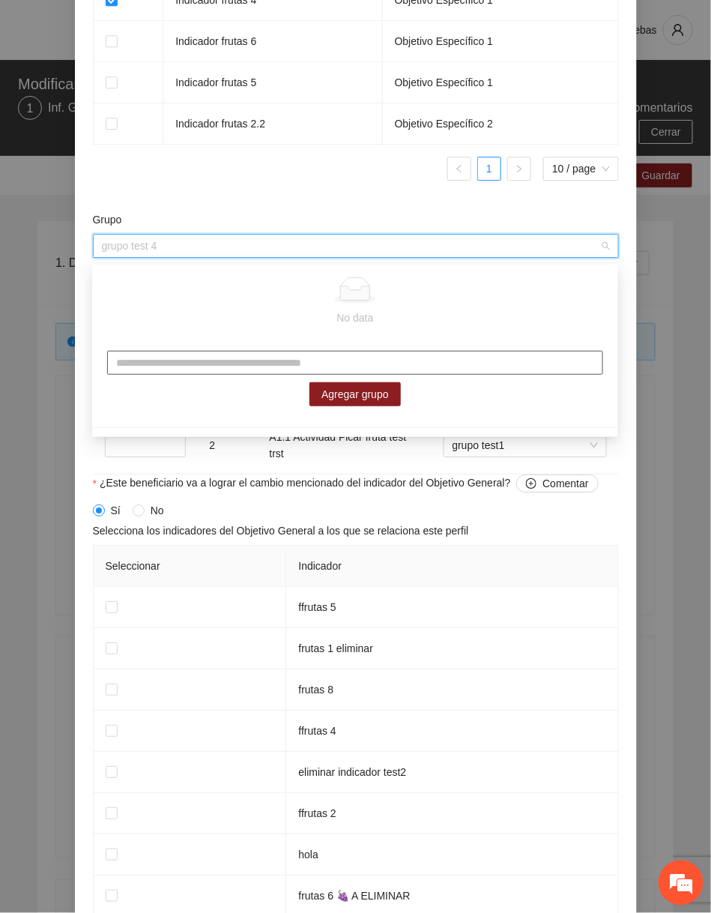
click at [441, 366] on input "text" at bounding box center [355, 363] width 496 height 24
type input "**********"
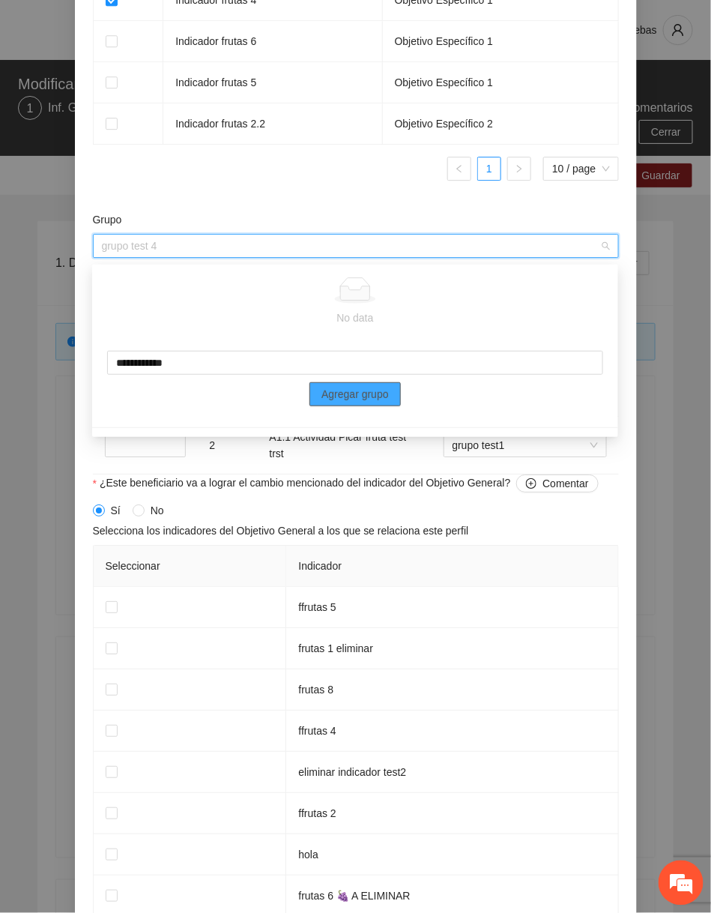
click at [367, 399] on span "Agregar grupo" at bounding box center [354, 394] width 67 height 16
